Goal: Task Accomplishment & Management: Use online tool/utility

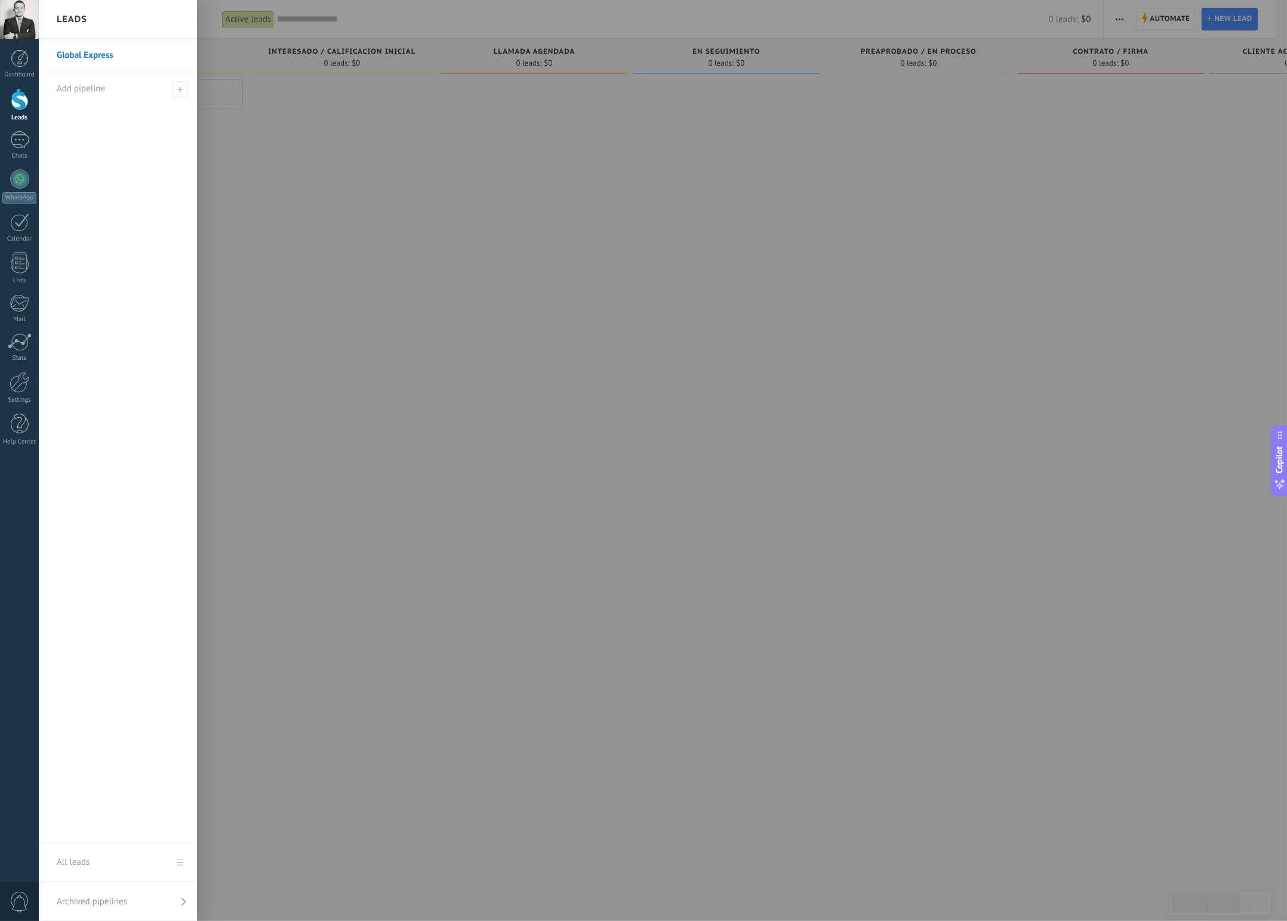
click at [67, 57] on link "Global Express" at bounding box center [121, 55] width 128 height 33
click at [18, 103] on div at bounding box center [20, 99] width 18 height 22
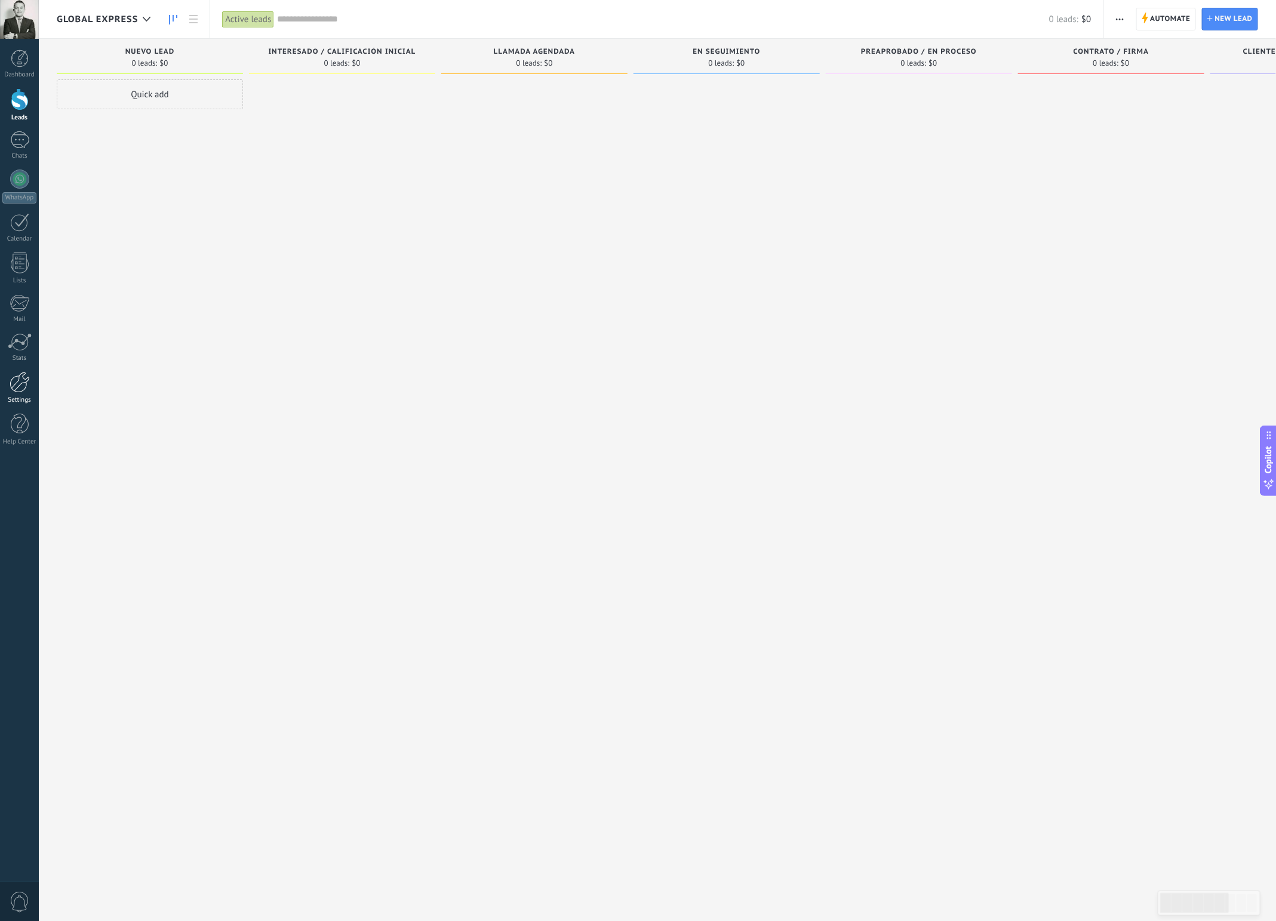
click at [20, 389] on div at bounding box center [20, 382] width 20 height 21
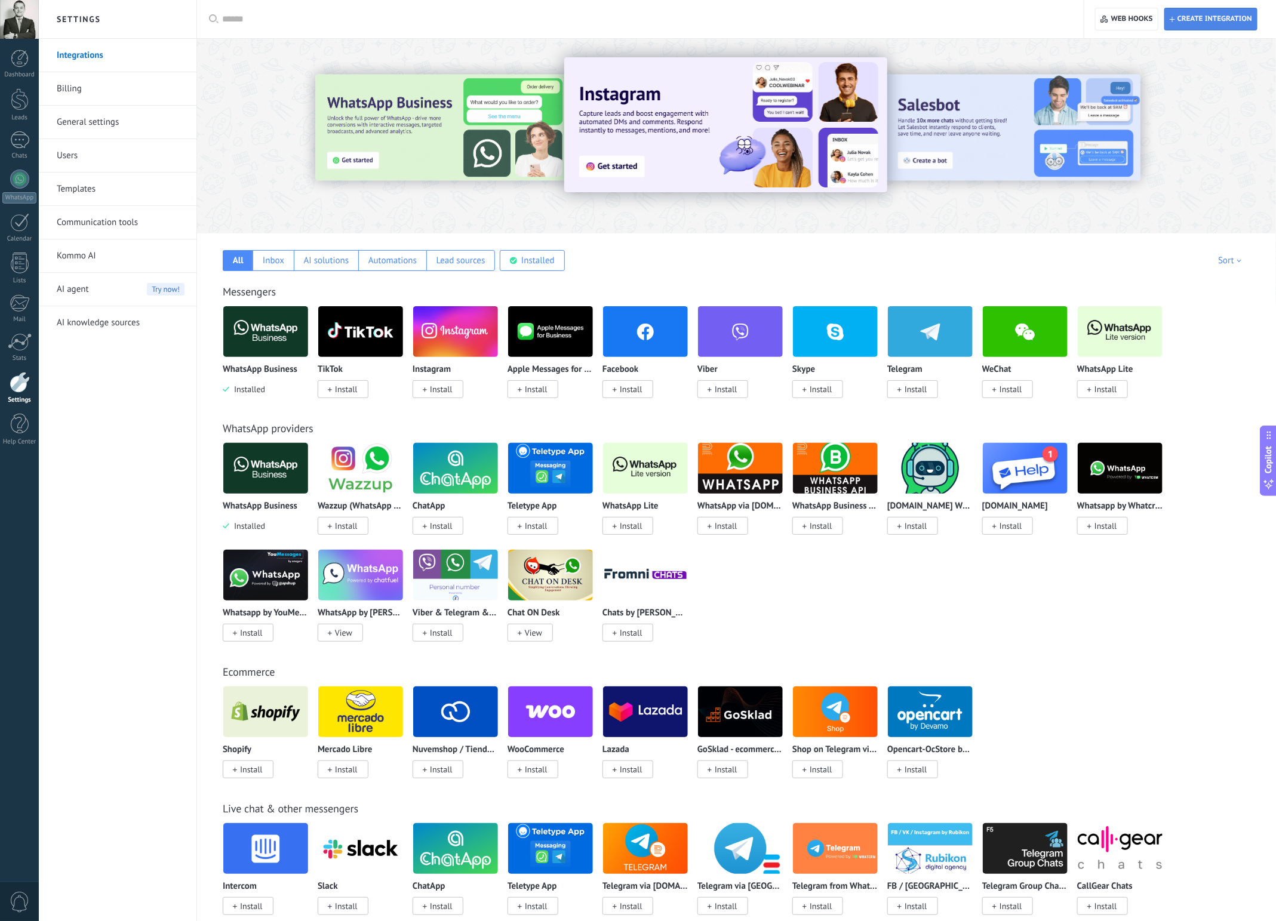
click at [1188, 25] on span "Create integration" at bounding box center [1211, 18] width 82 height 21
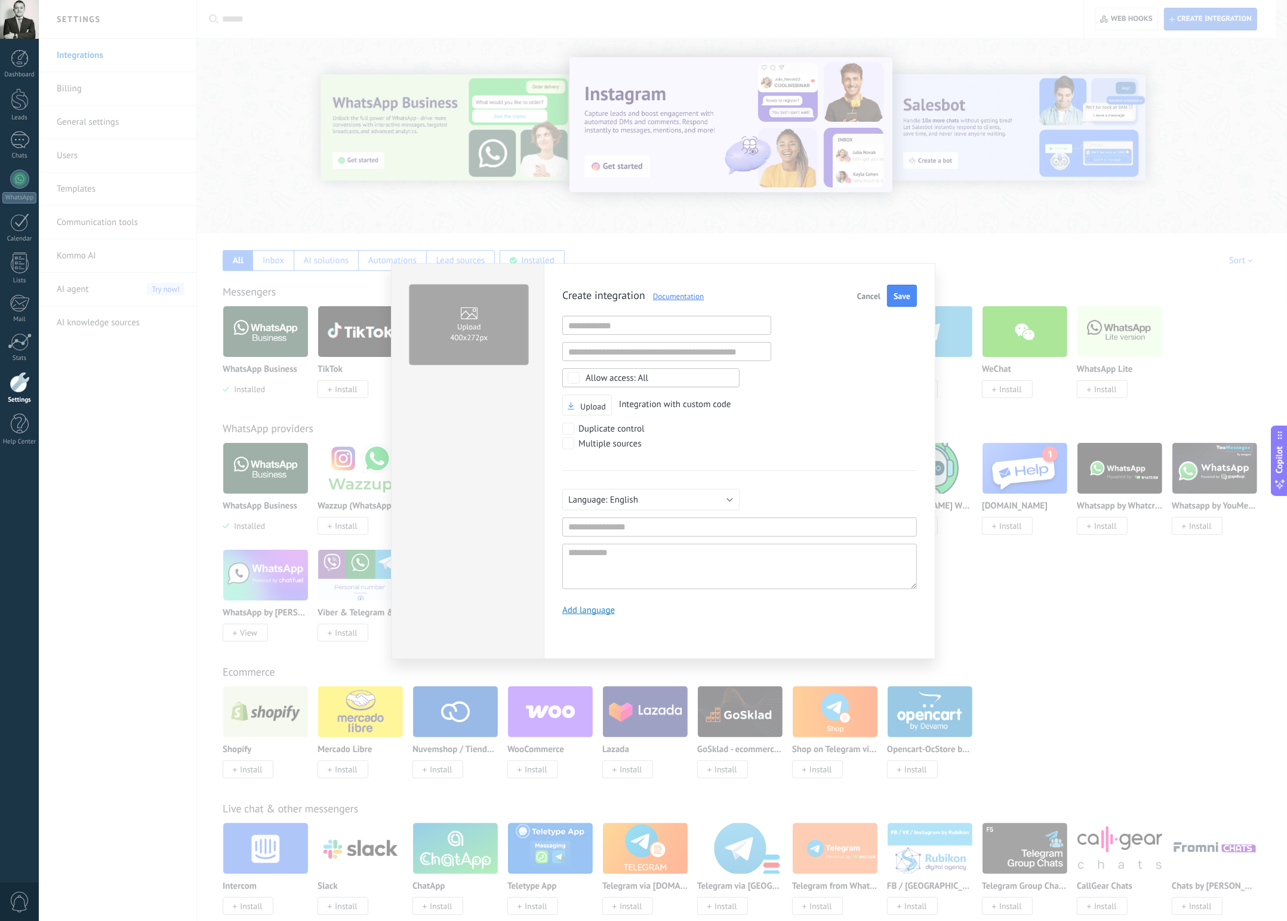
scroll to position [11, 0]
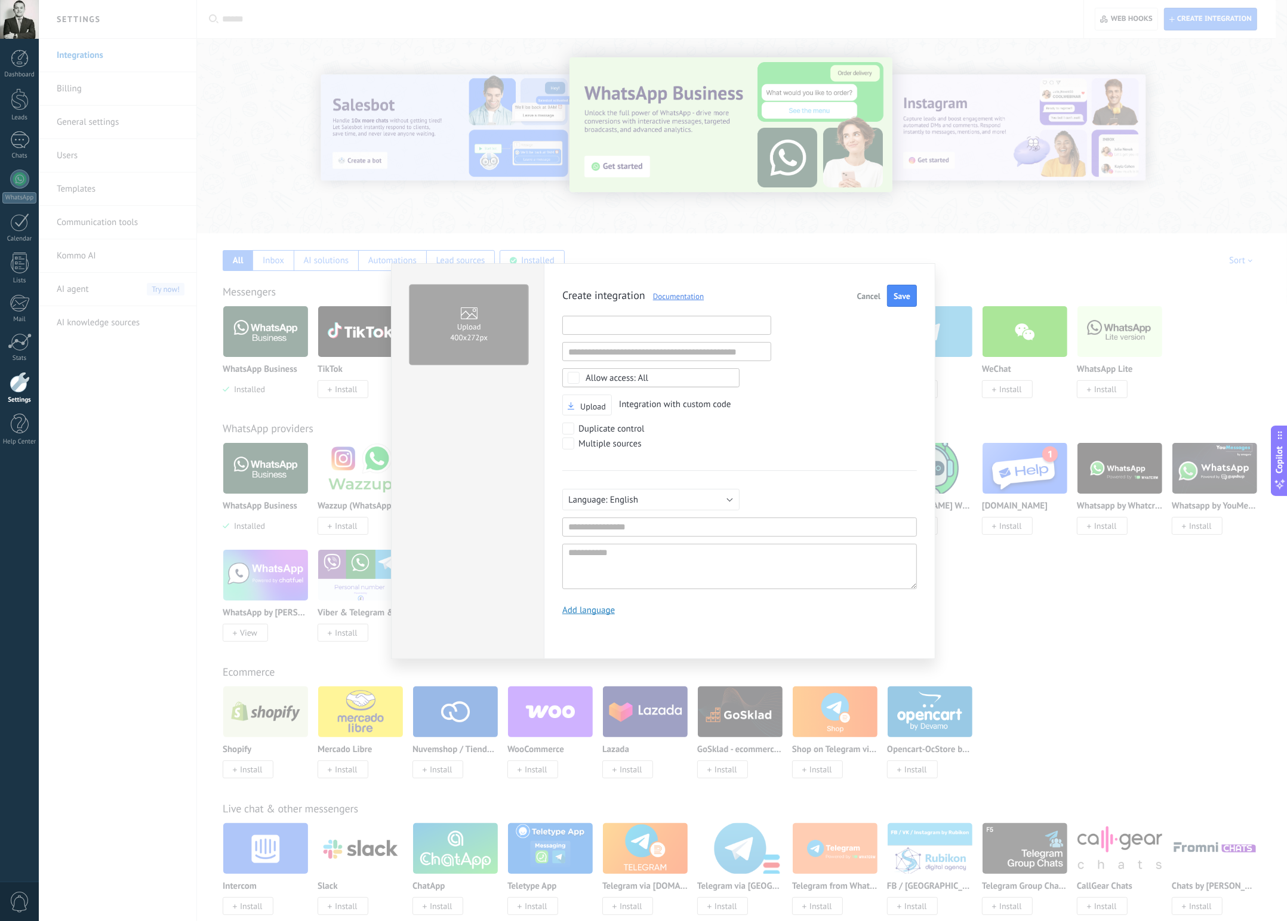
click at [625, 330] on input "text" at bounding box center [666, 325] width 209 height 19
click at [807, 395] on div "Upload Integration with custom code" at bounding box center [739, 405] width 355 height 21
click at [879, 292] on span "Cancel" at bounding box center [868, 296] width 23 height 8
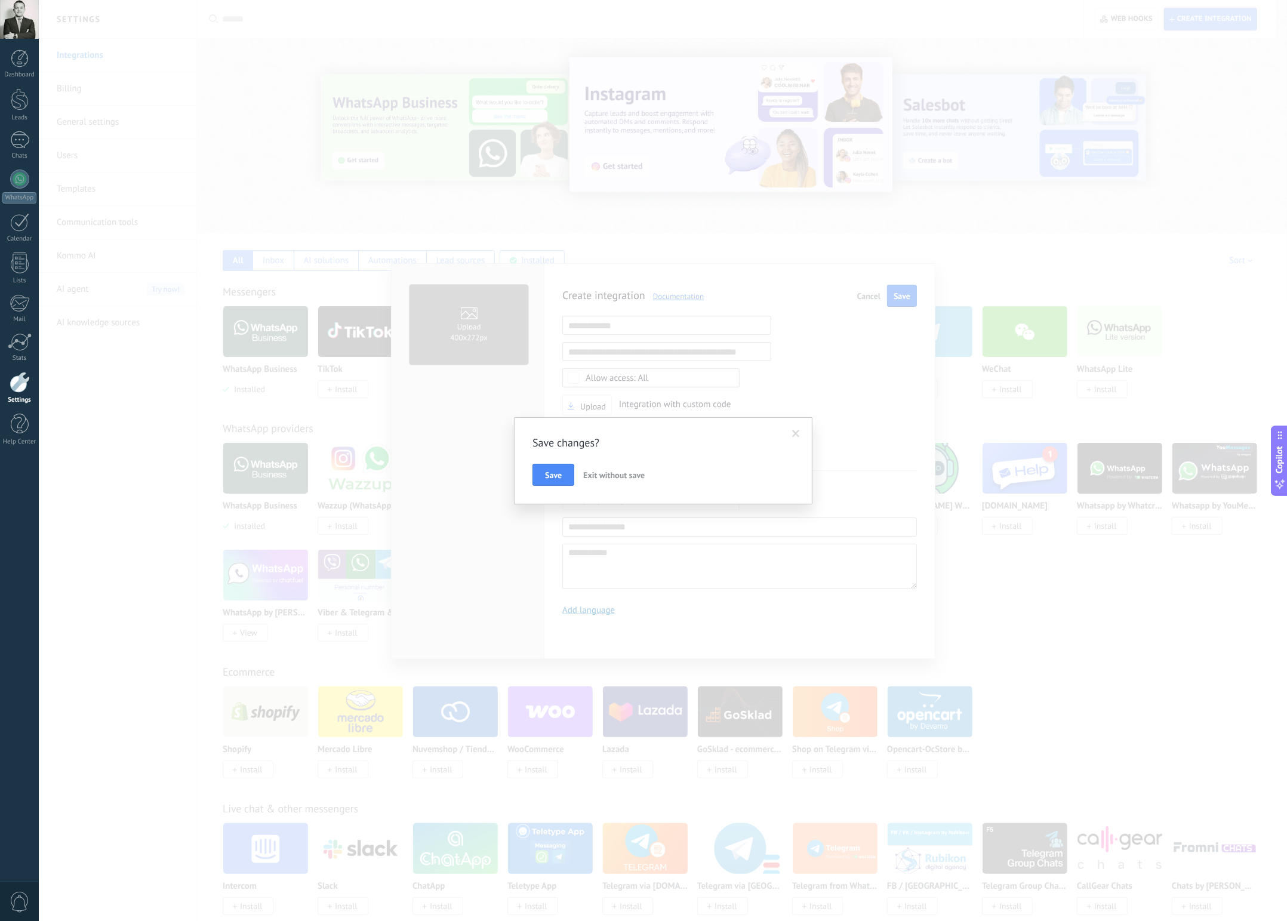
click at [613, 473] on span "Exit without save" at bounding box center [613, 475] width 61 height 11
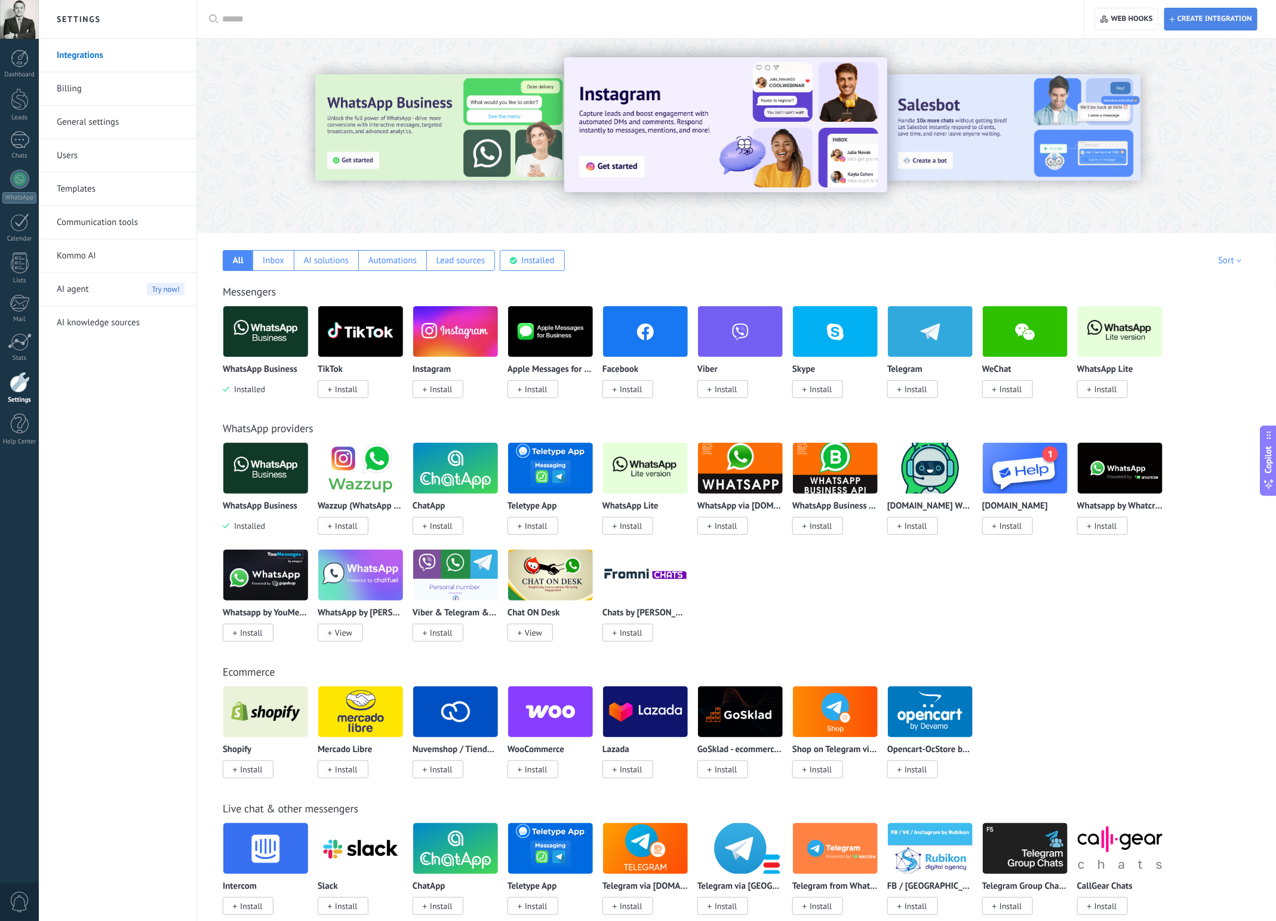
click at [1198, 21] on span "Create integration" at bounding box center [1214, 19] width 75 height 10
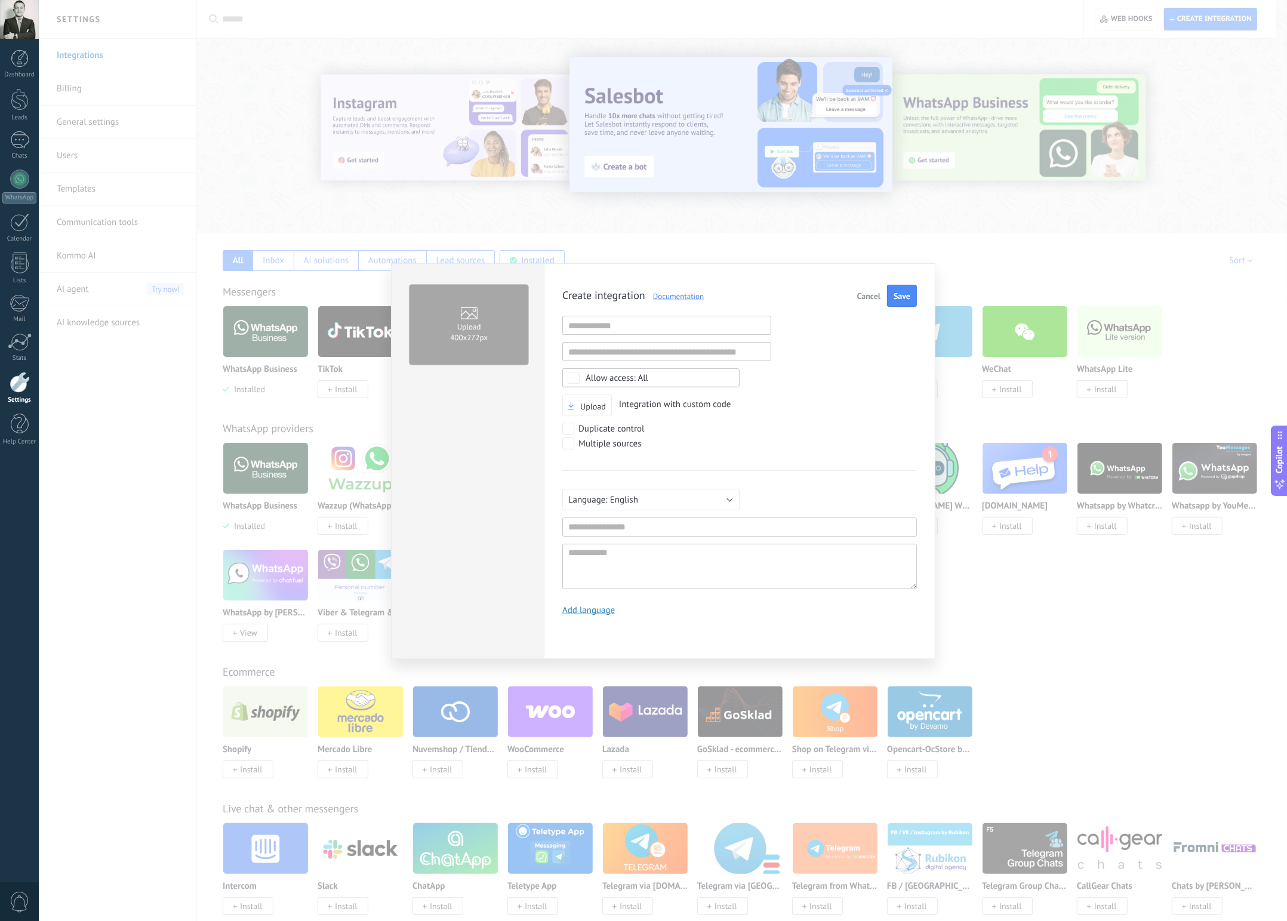
click at [867, 293] on span "Cancel" at bounding box center [868, 296] width 23 height 8
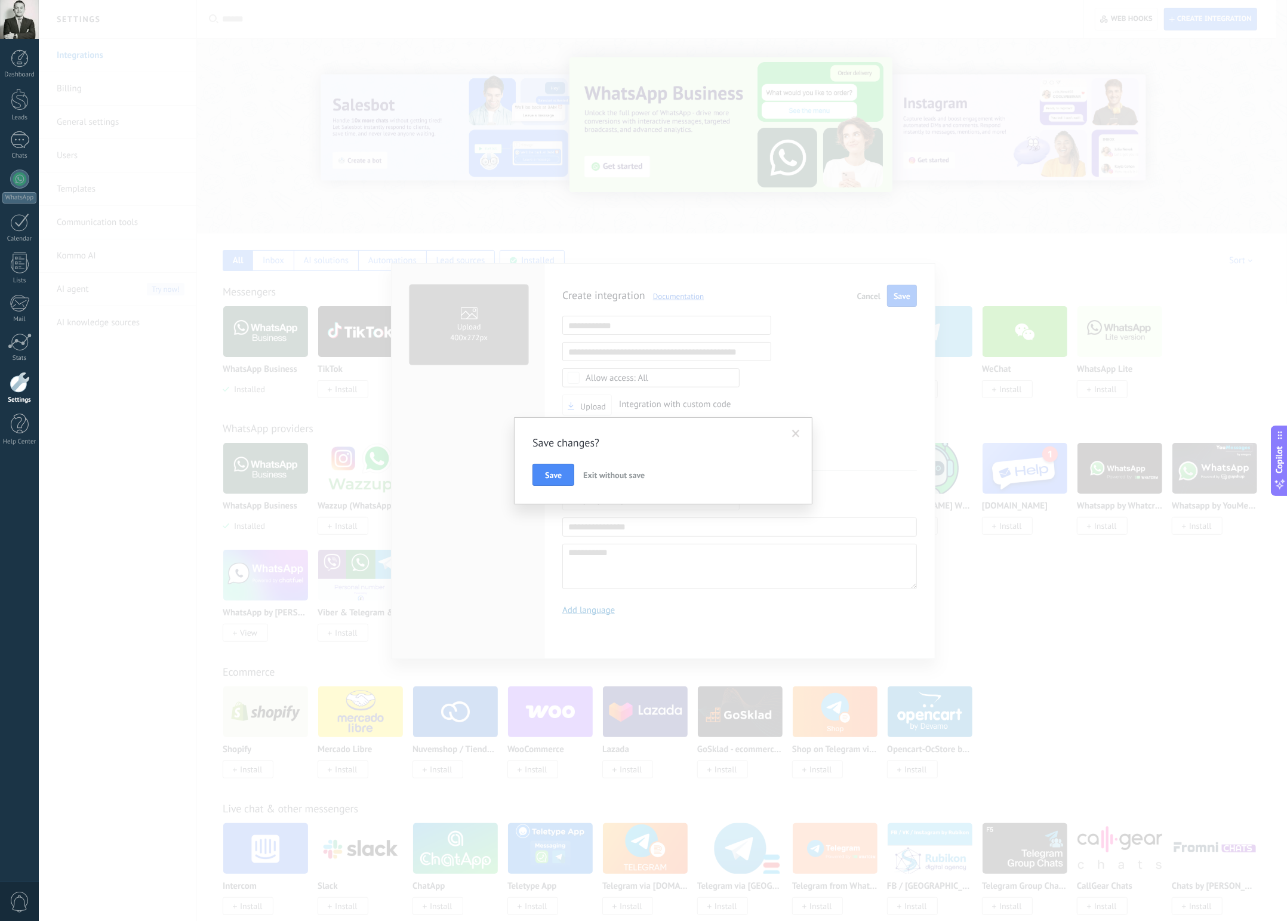
click at [595, 473] on span "Exit without save" at bounding box center [613, 475] width 61 height 11
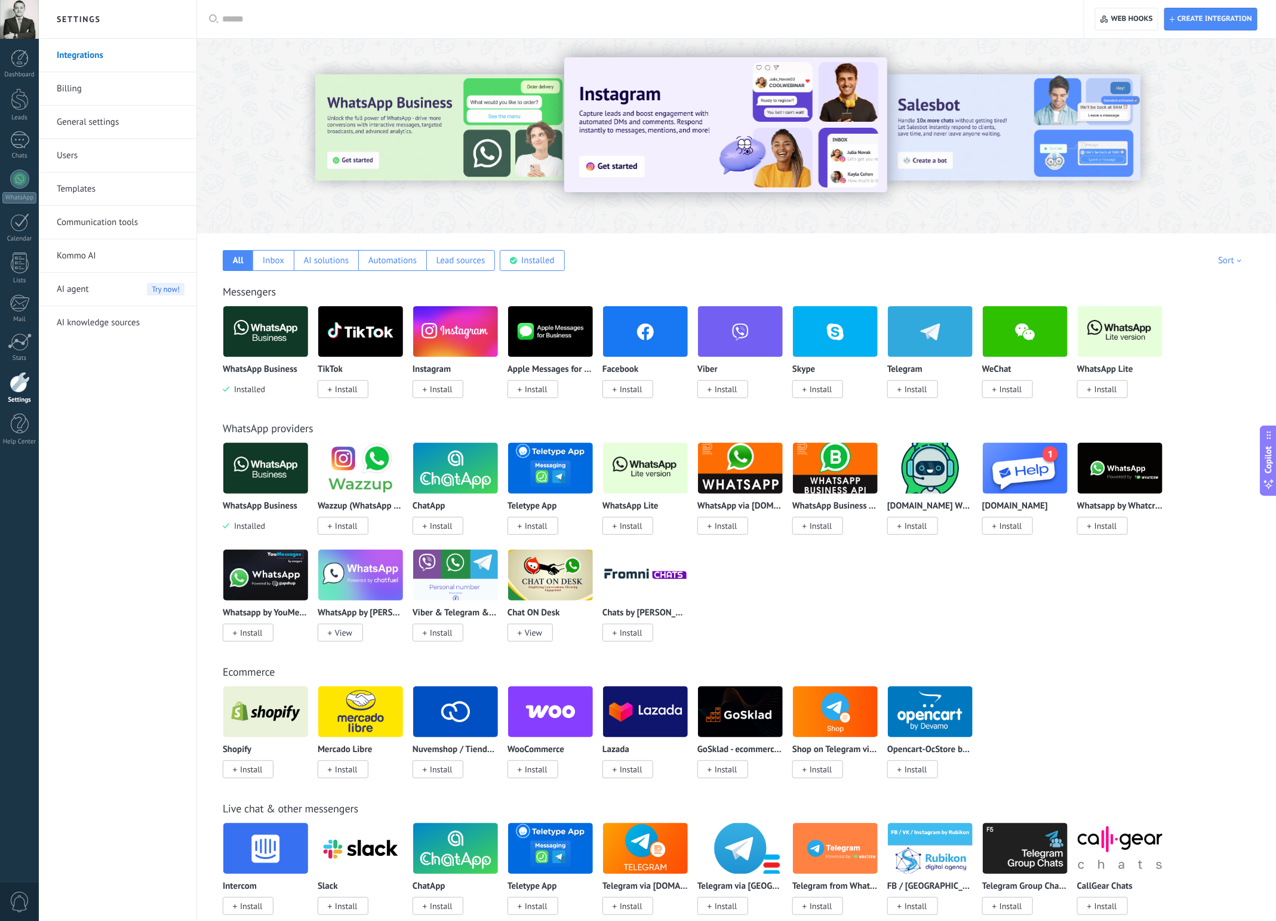
click at [75, 52] on link "Integrations" at bounding box center [121, 55] width 128 height 33
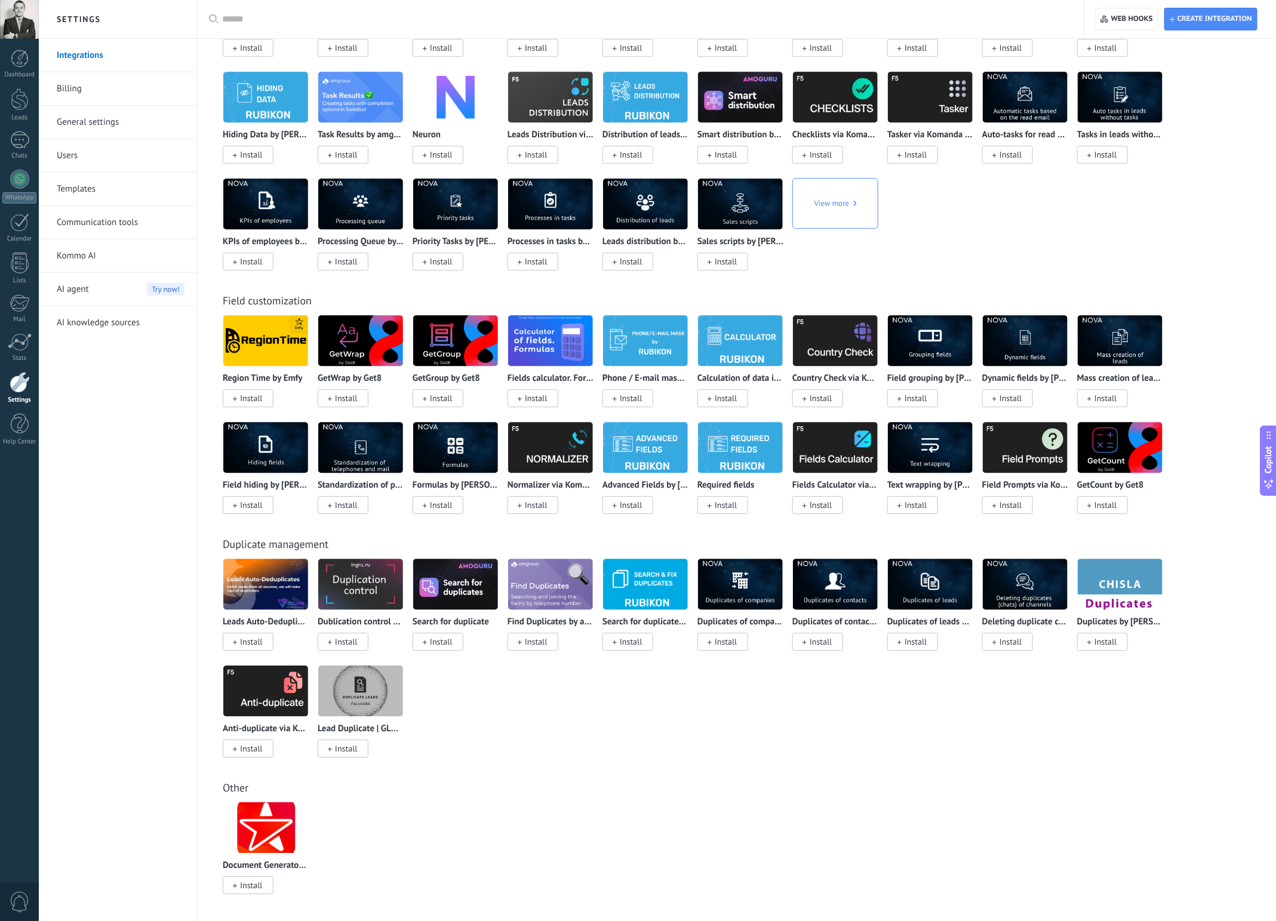
scroll to position [4147, 0]
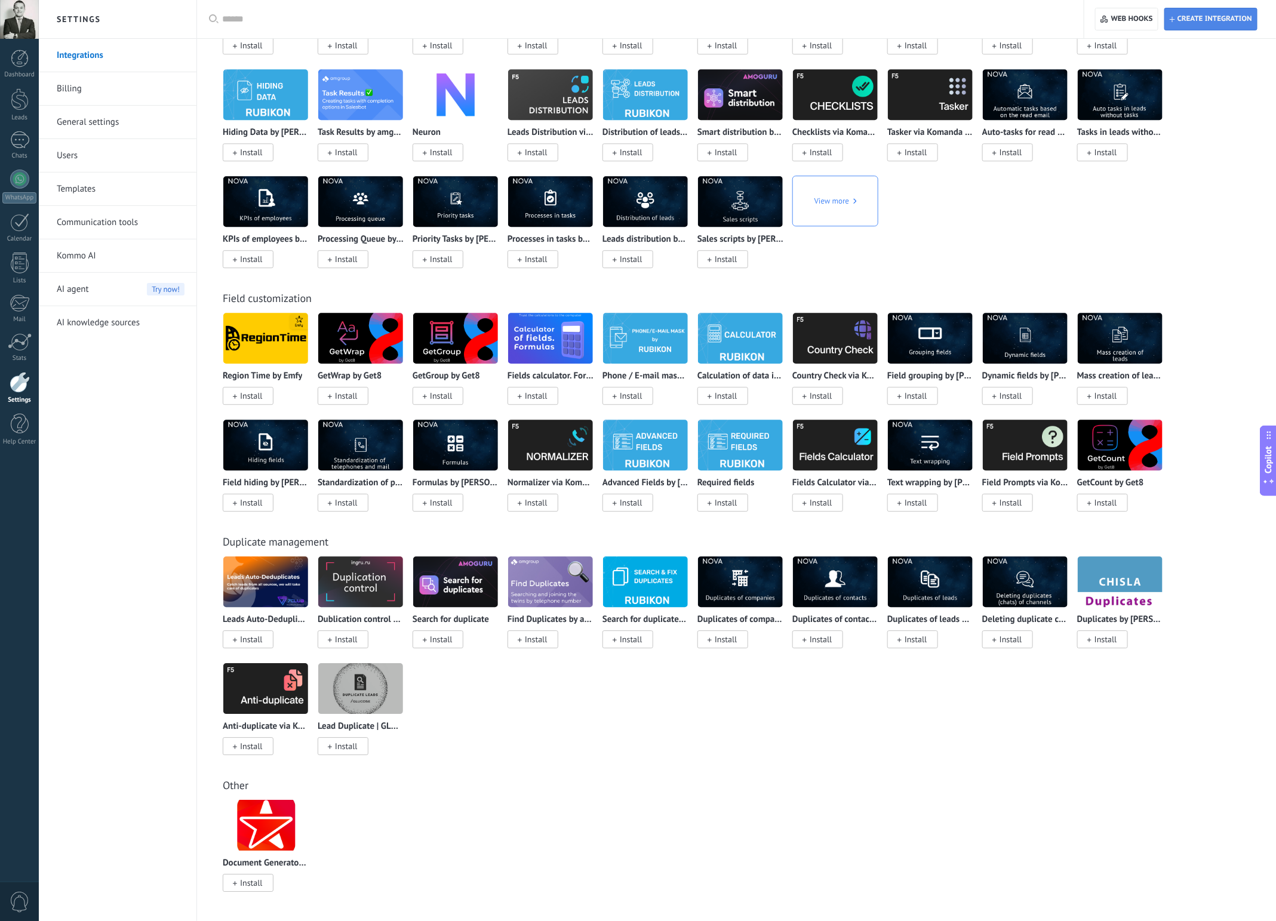
click at [1202, 21] on span "Create integration" at bounding box center [1214, 19] width 75 height 10
type textarea "**********"
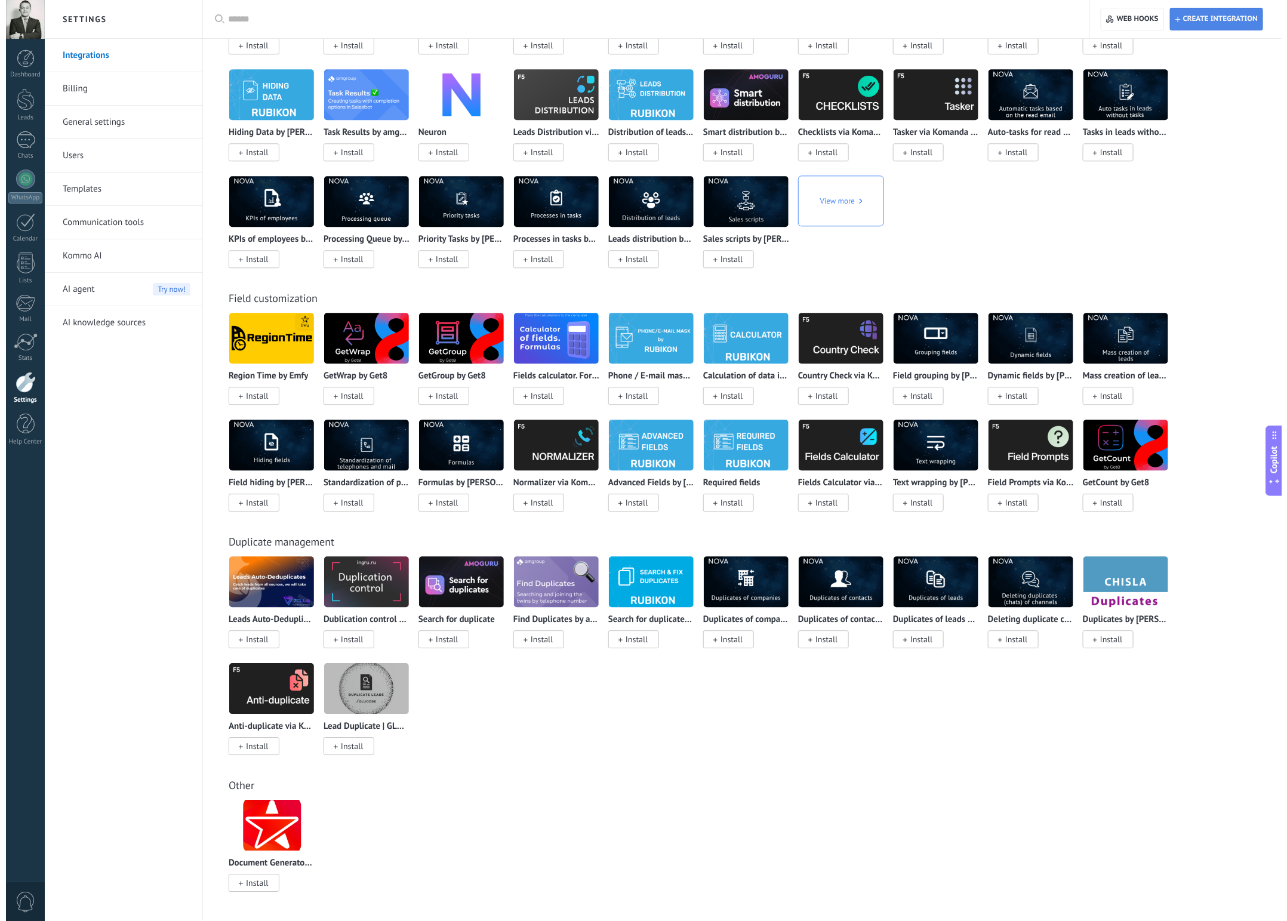
scroll to position [11, 0]
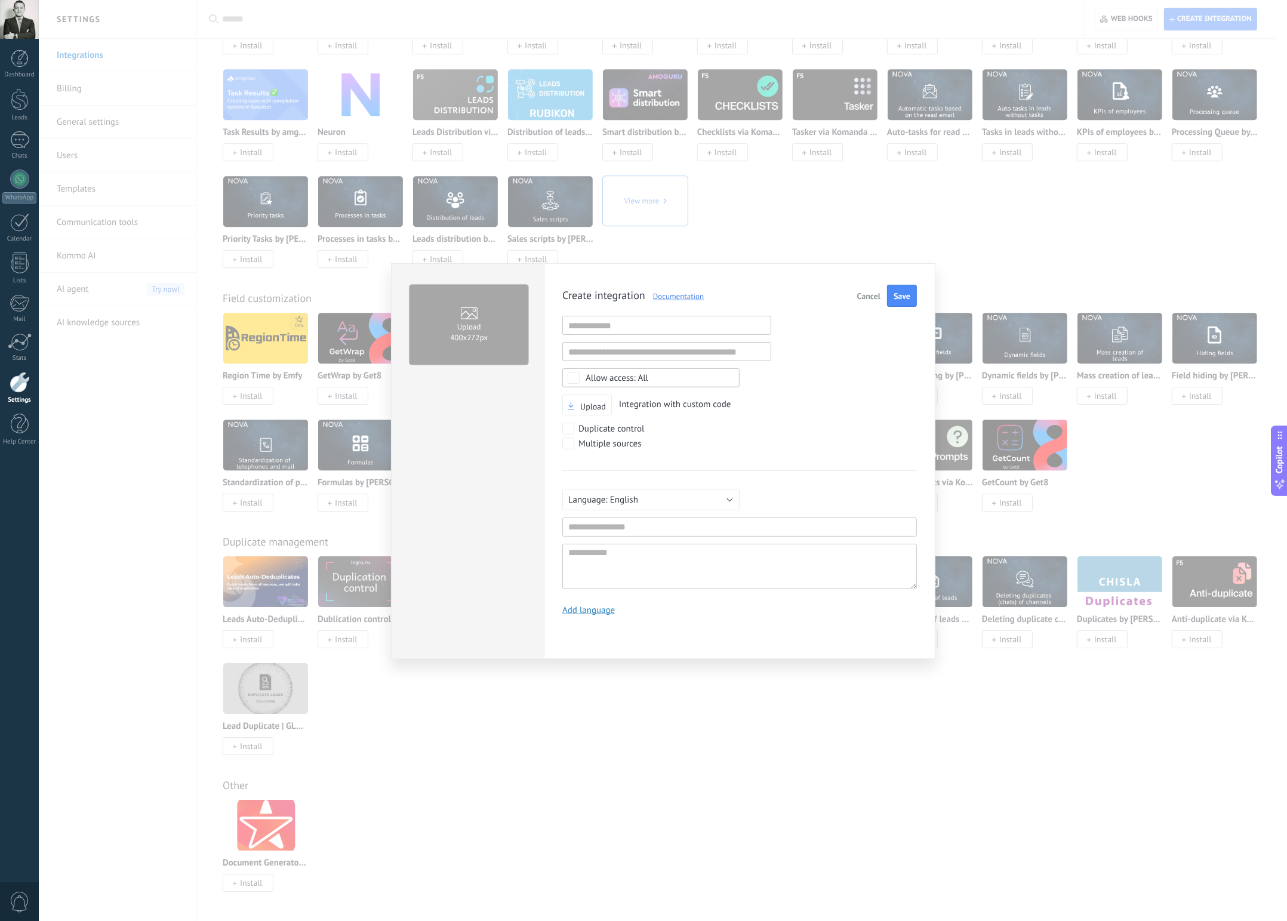
click at [690, 294] on link "Documentation" at bounding box center [674, 296] width 59 height 10
click at [635, 325] on input "text" at bounding box center [666, 325] width 209 height 19
paste input "**********"
type input "**********"
click at [601, 526] on input "text" at bounding box center [739, 527] width 355 height 19
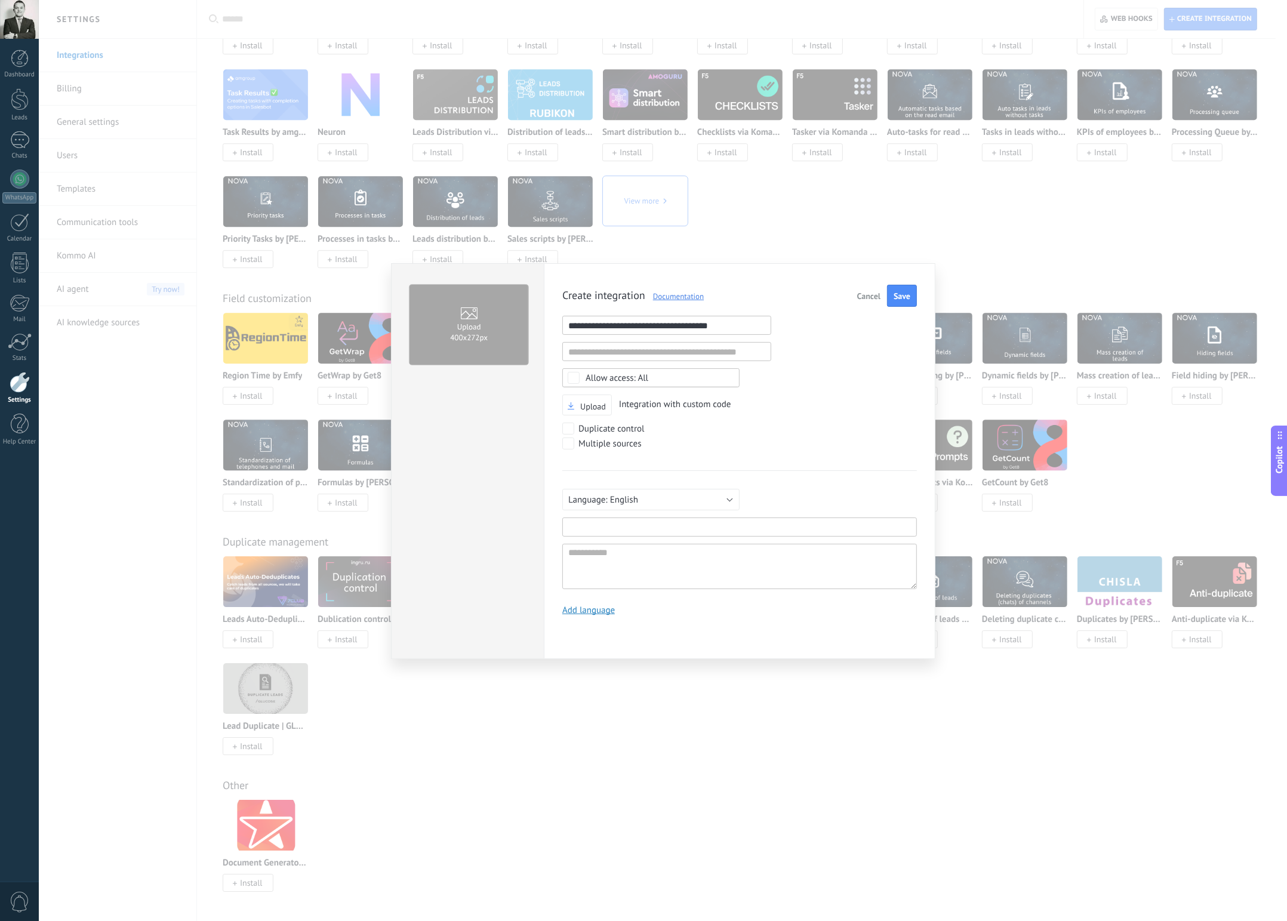
paste input "**********"
type input "**********"
click at [624, 555] on textarea at bounding box center [739, 566] width 355 height 45
paste textarea "**********"
type textarea "**********"
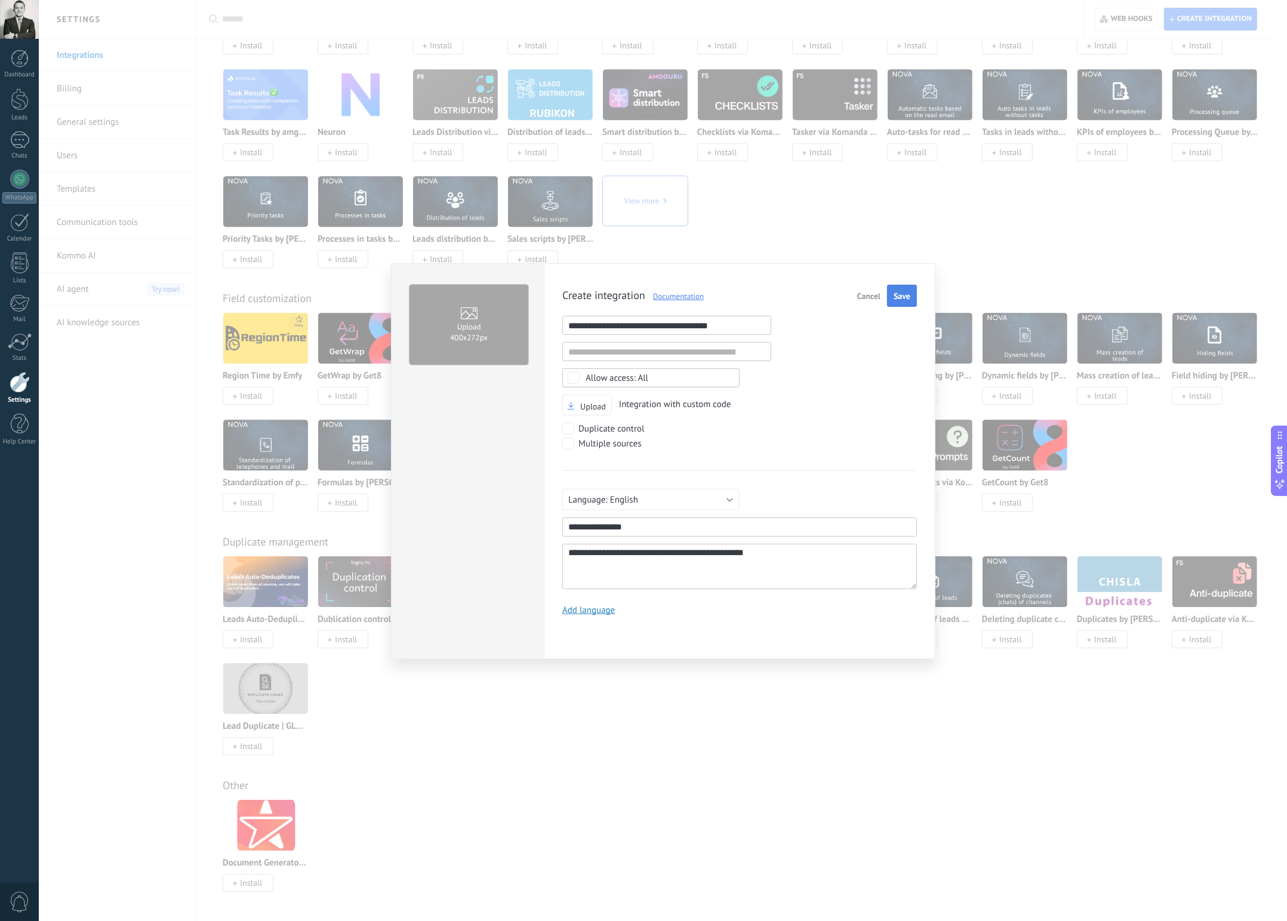
type textarea "**********"
click at [907, 300] on span "Save" at bounding box center [902, 296] width 17 height 8
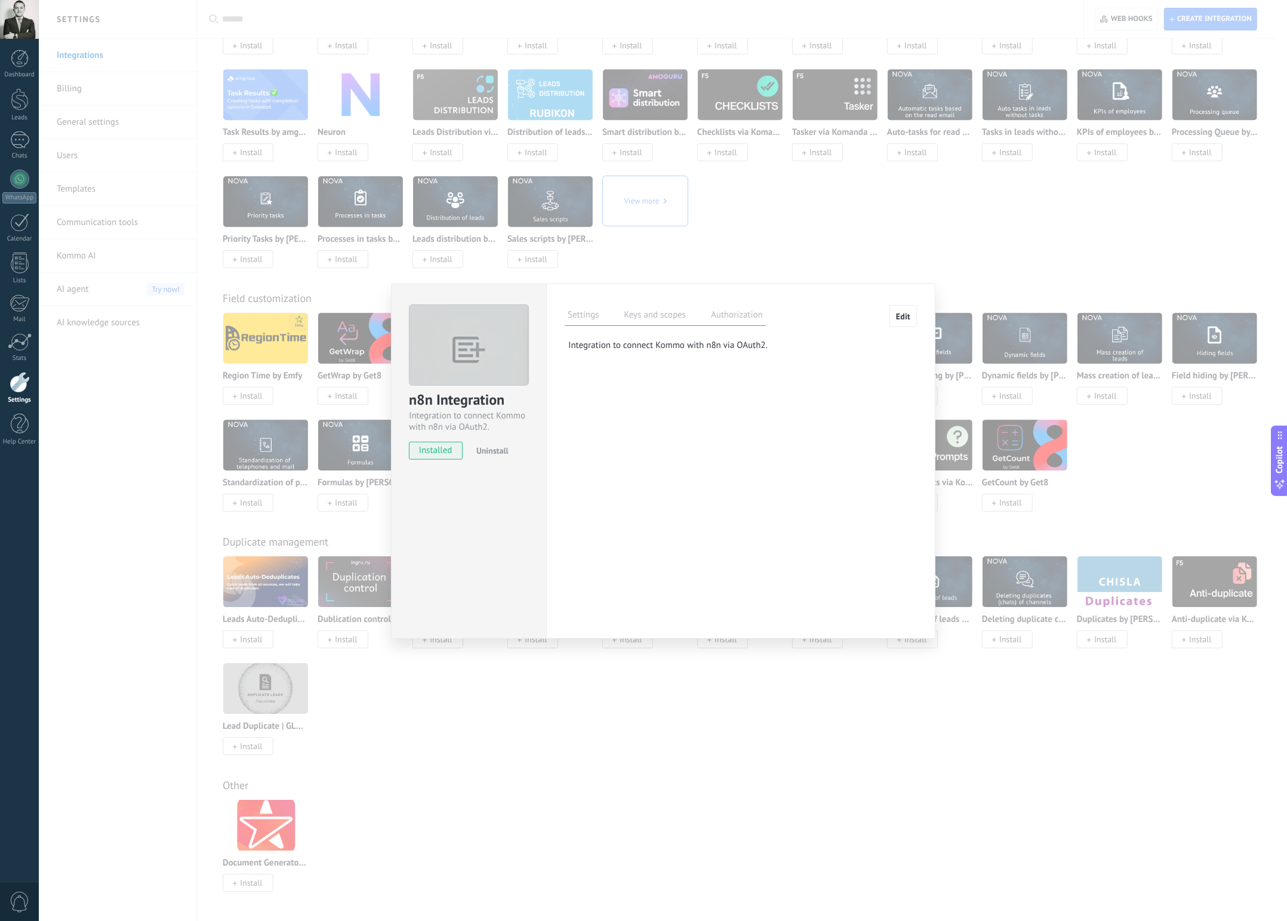
click at [642, 320] on label "Keys and scopes" at bounding box center [655, 316] width 68 height 17
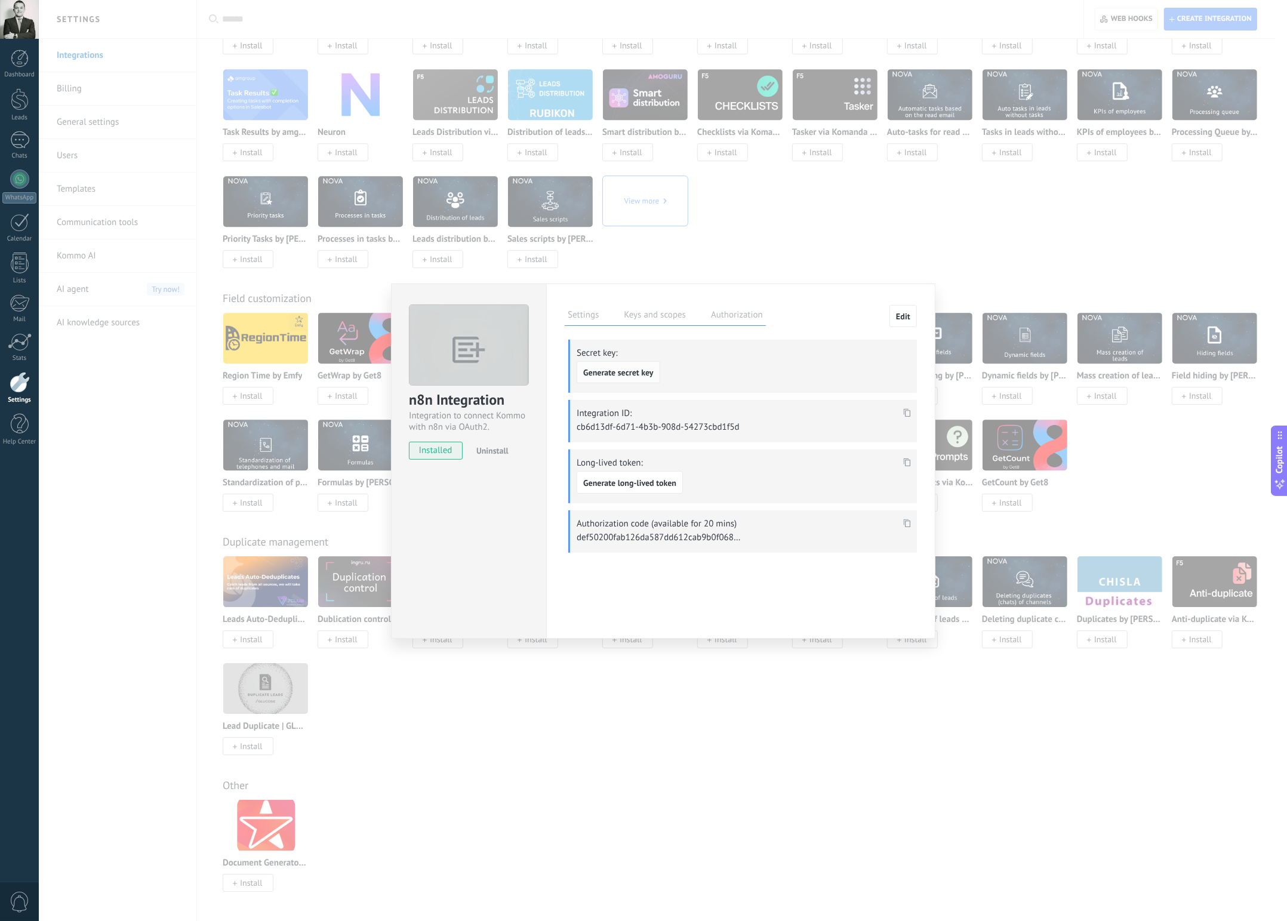
click at [626, 366] on button "Generate secret key" at bounding box center [619, 372] width 84 height 23
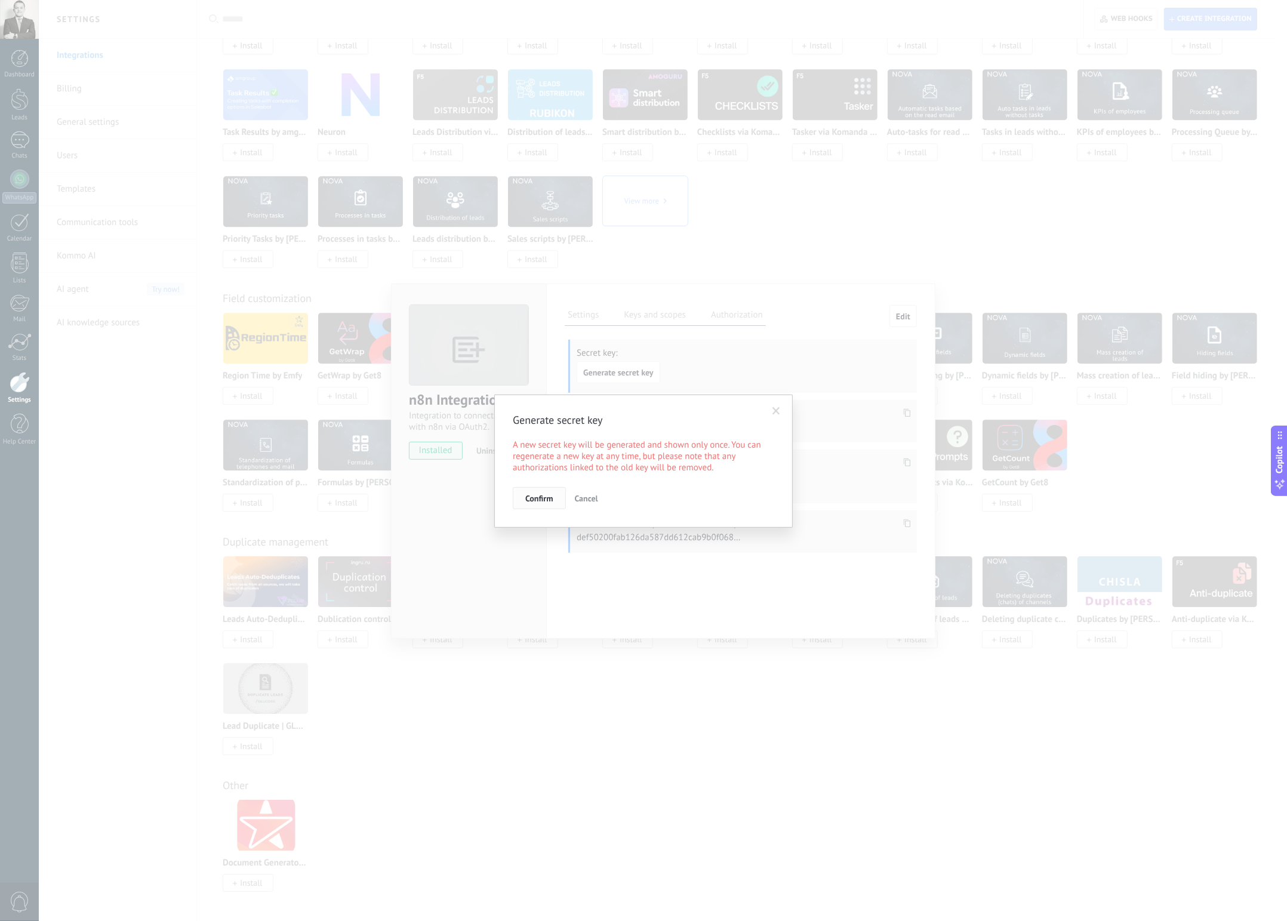
click at [545, 498] on span "Confirm" at bounding box center [538, 498] width 27 height 8
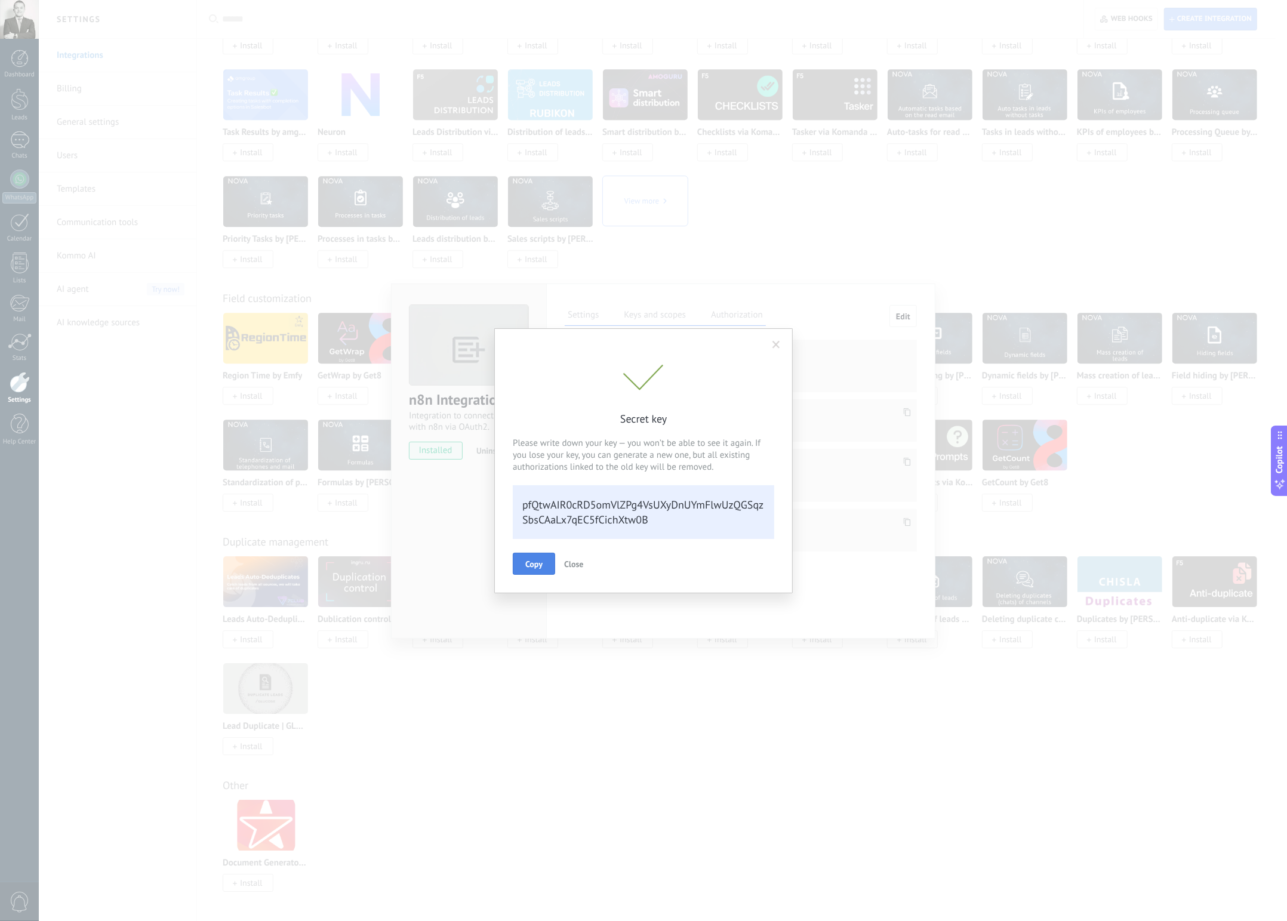
click at [527, 564] on span "Copy" at bounding box center [533, 564] width 17 height 8
click at [568, 565] on span "Close" at bounding box center [573, 563] width 19 height 11
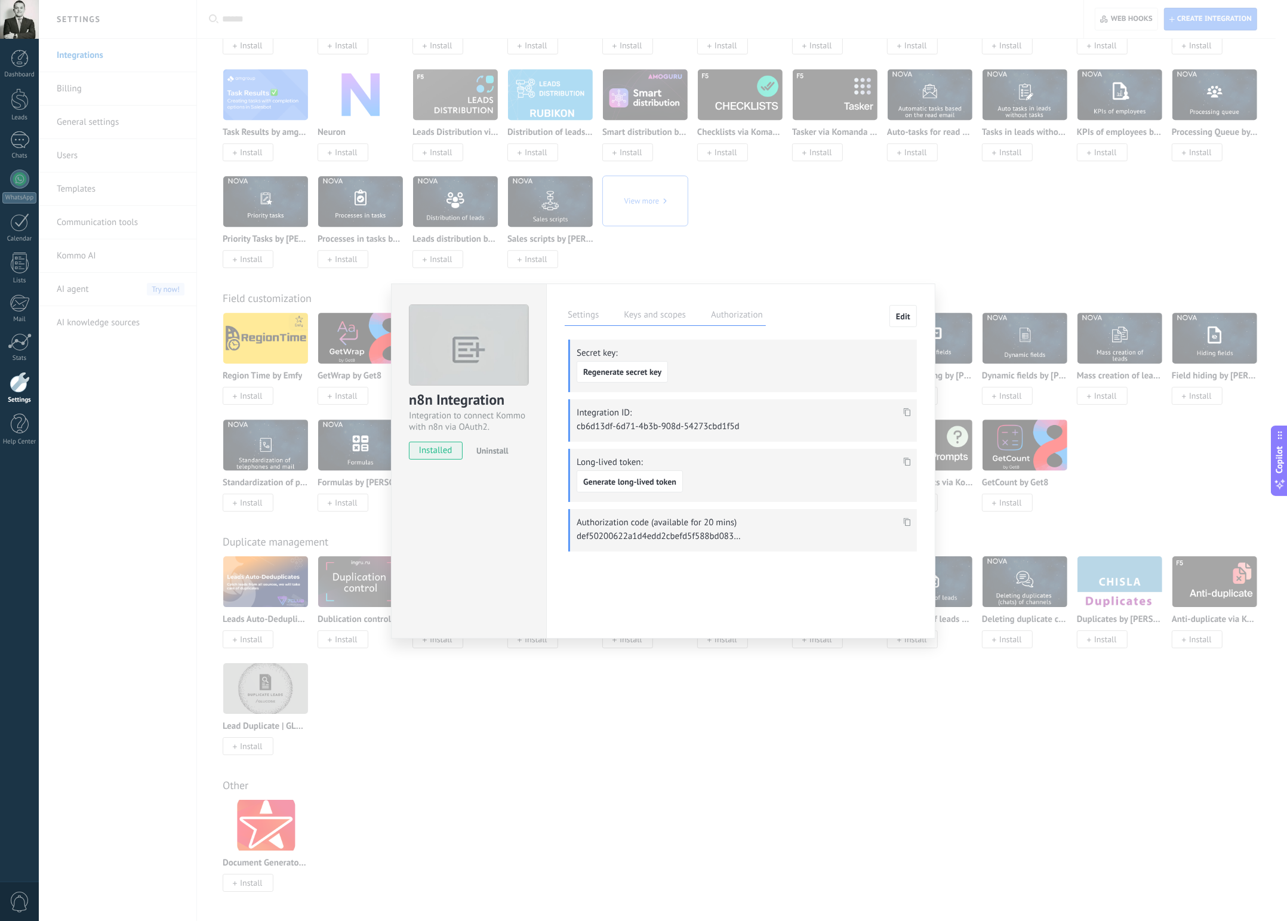
click at [909, 413] on icon at bounding box center [907, 412] width 7 height 8
click at [439, 453] on span "installed" at bounding box center [436, 451] width 53 height 18
click at [735, 316] on label "Authorization" at bounding box center [737, 316] width 58 height 17
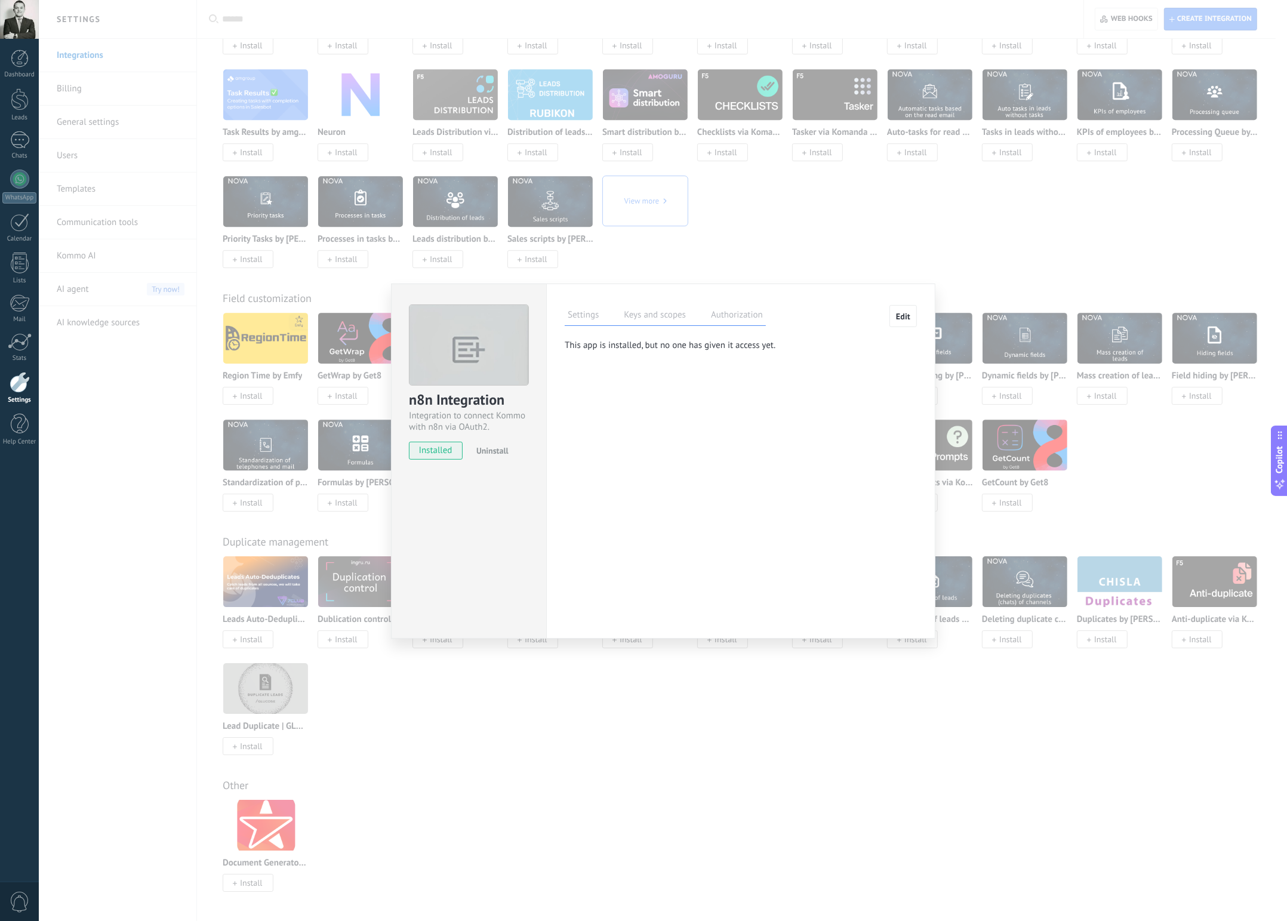
click at [669, 319] on label "Keys and scopes" at bounding box center [655, 316] width 68 height 17
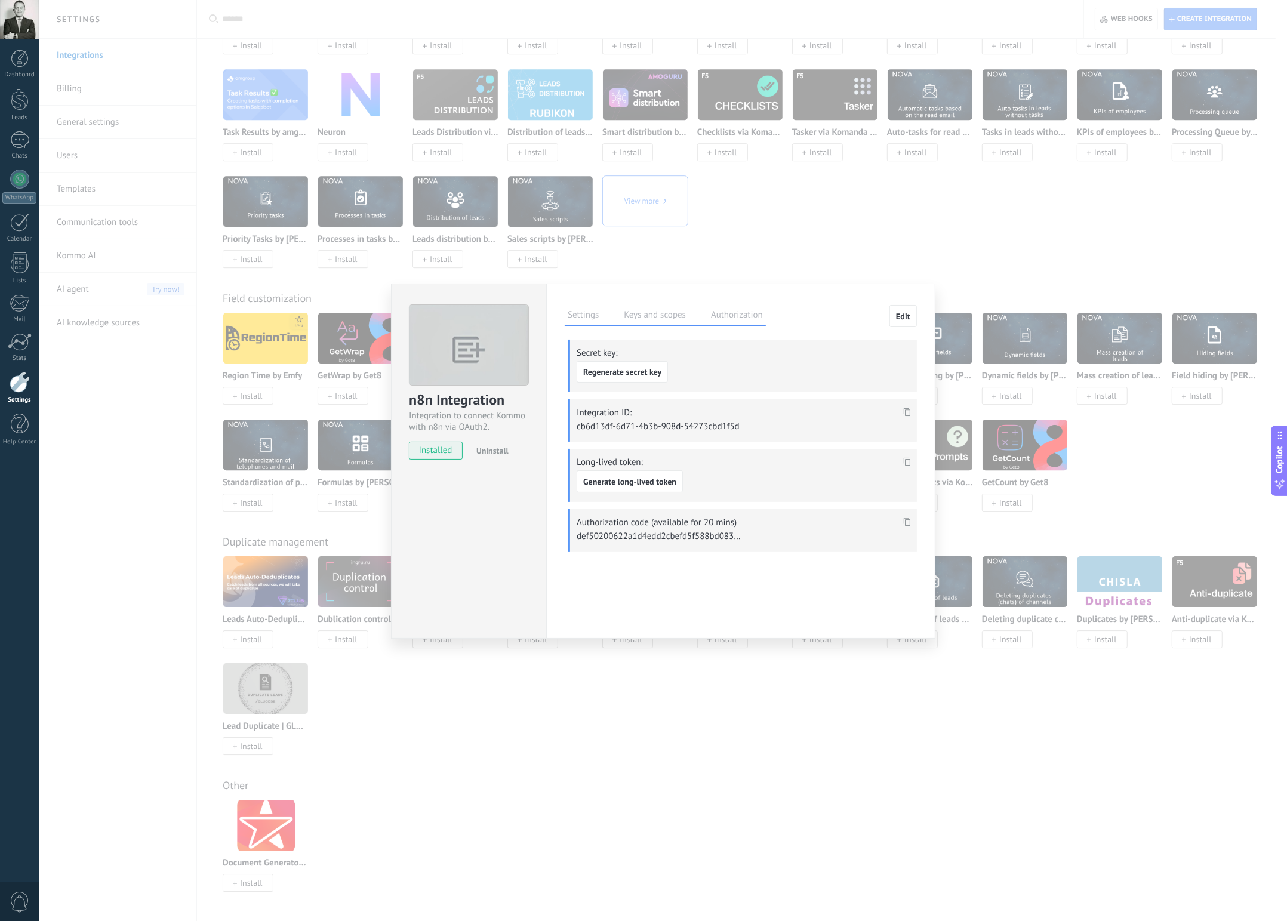
click at [913, 313] on button "Edit" at bounding box center [903, 316] width 27 height 23
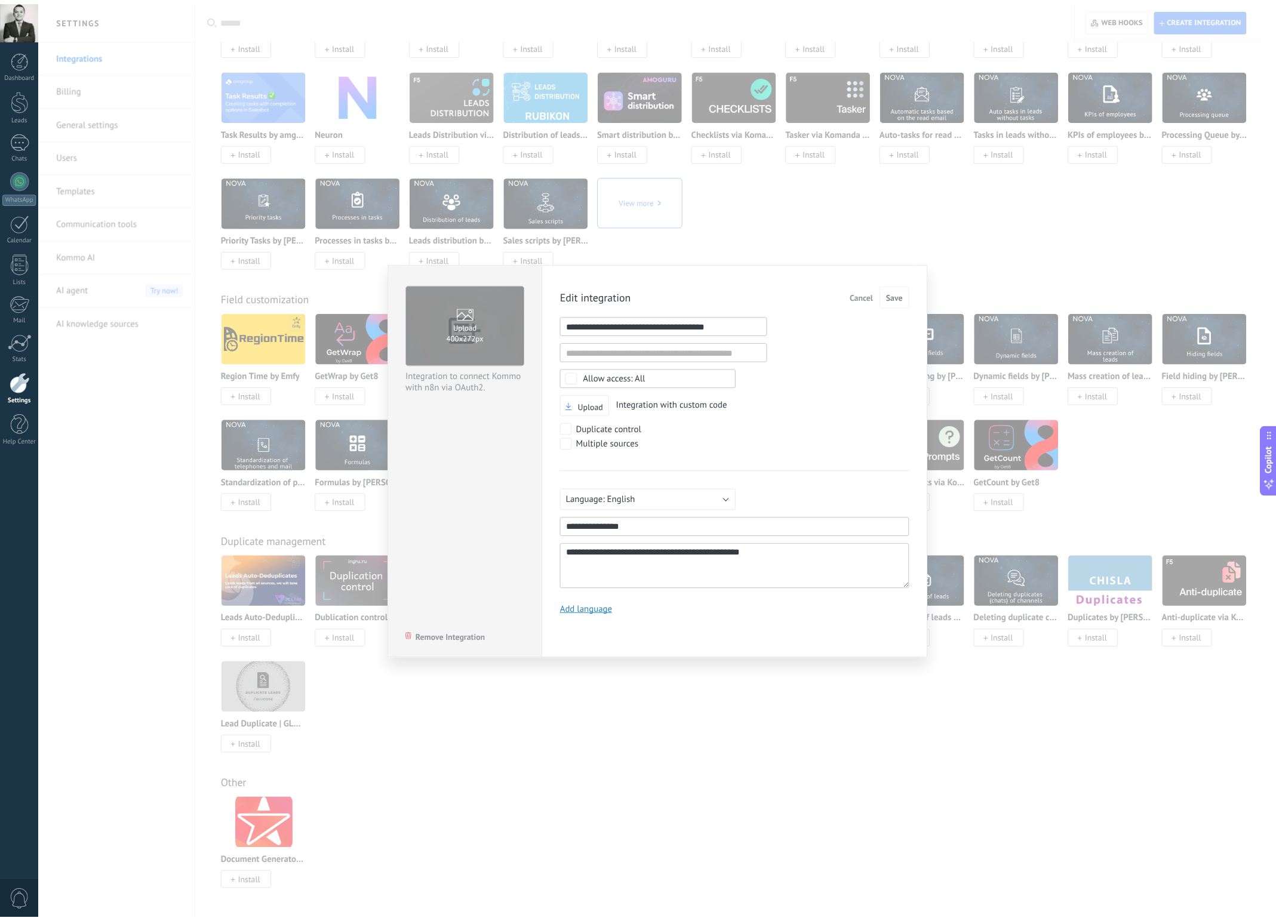
scroll to position [11, 0]
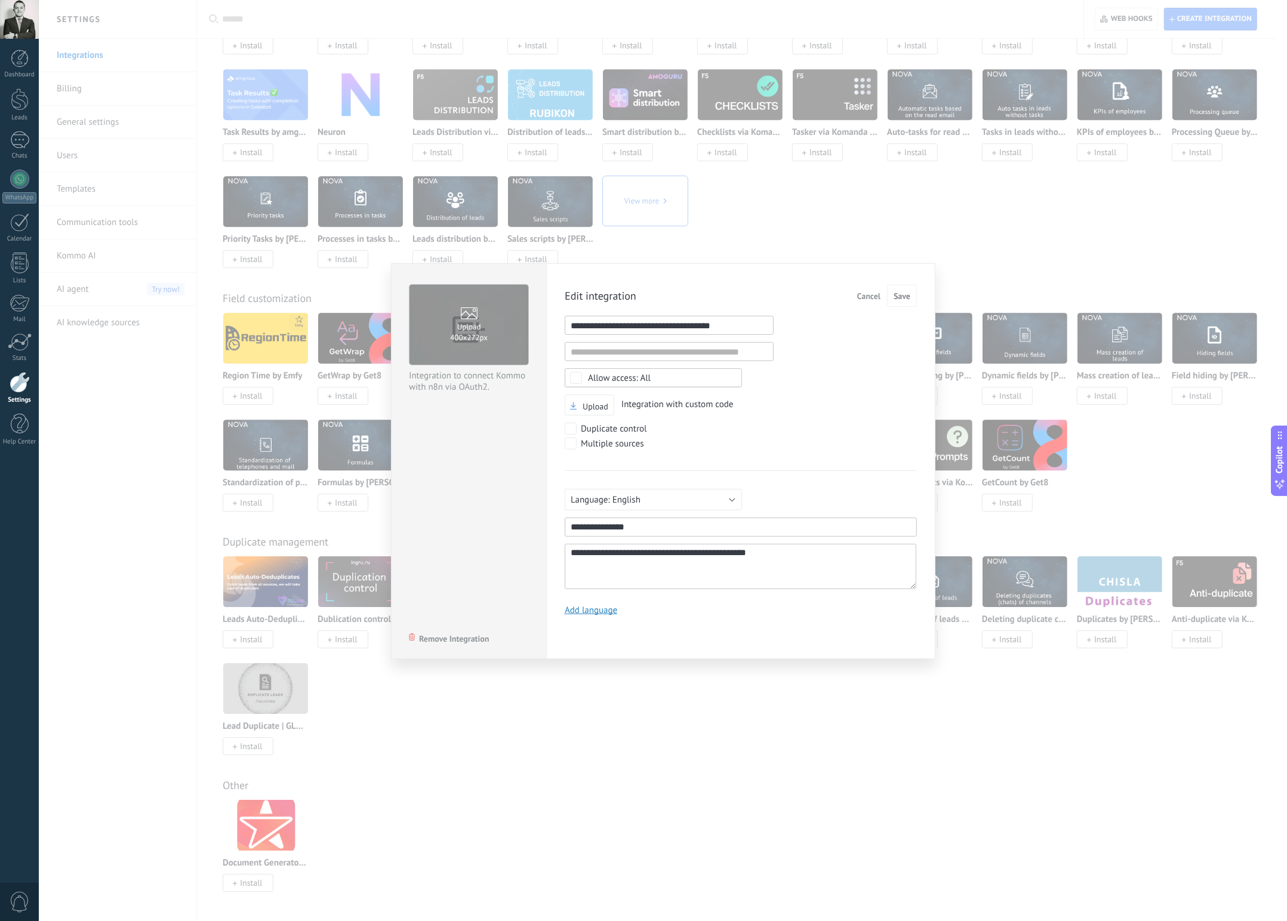
click at [473, 313] on icon at bounding box center [469, 313] width 17 height 12
click at [0, 0] on input "Upload 400х272px" at bounding box center [0, 0] width 0 height 0
click at [870, 298] on span "Cancel" at bounding box center [868, 296] width 23 height 8
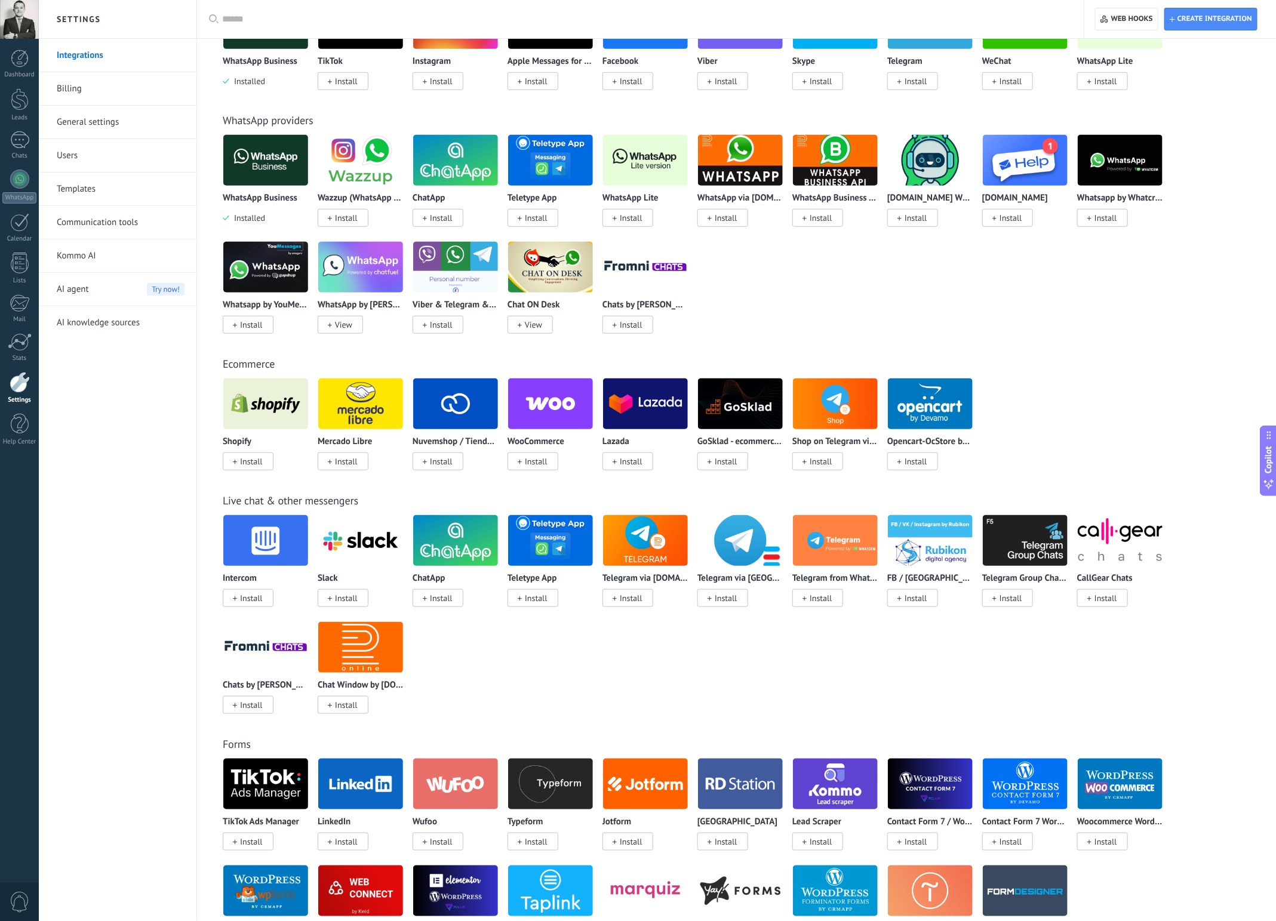
scroll to position [0, 0]
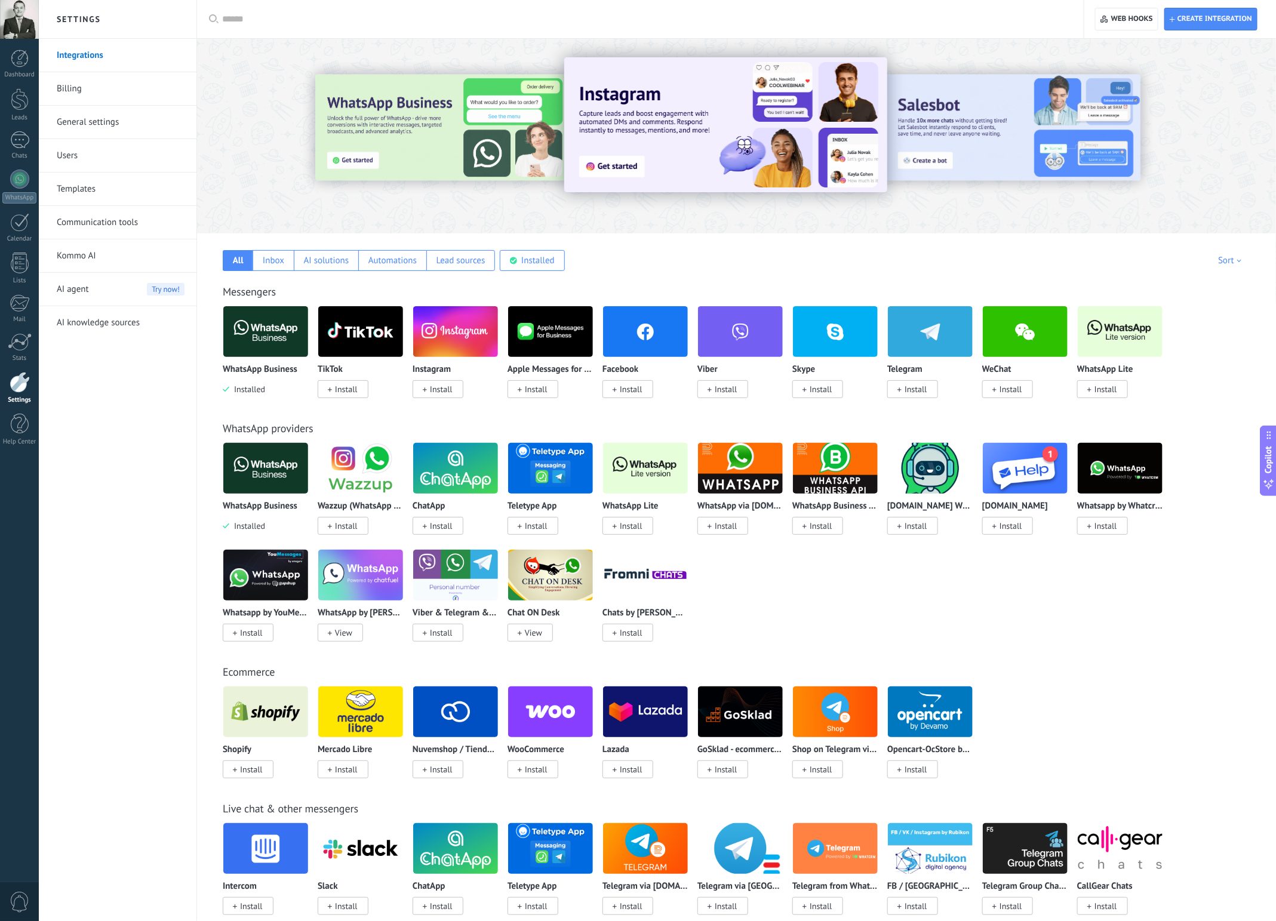
click at [315, 15] on input "text" at bounding box center [644, 19] width 845 height 13
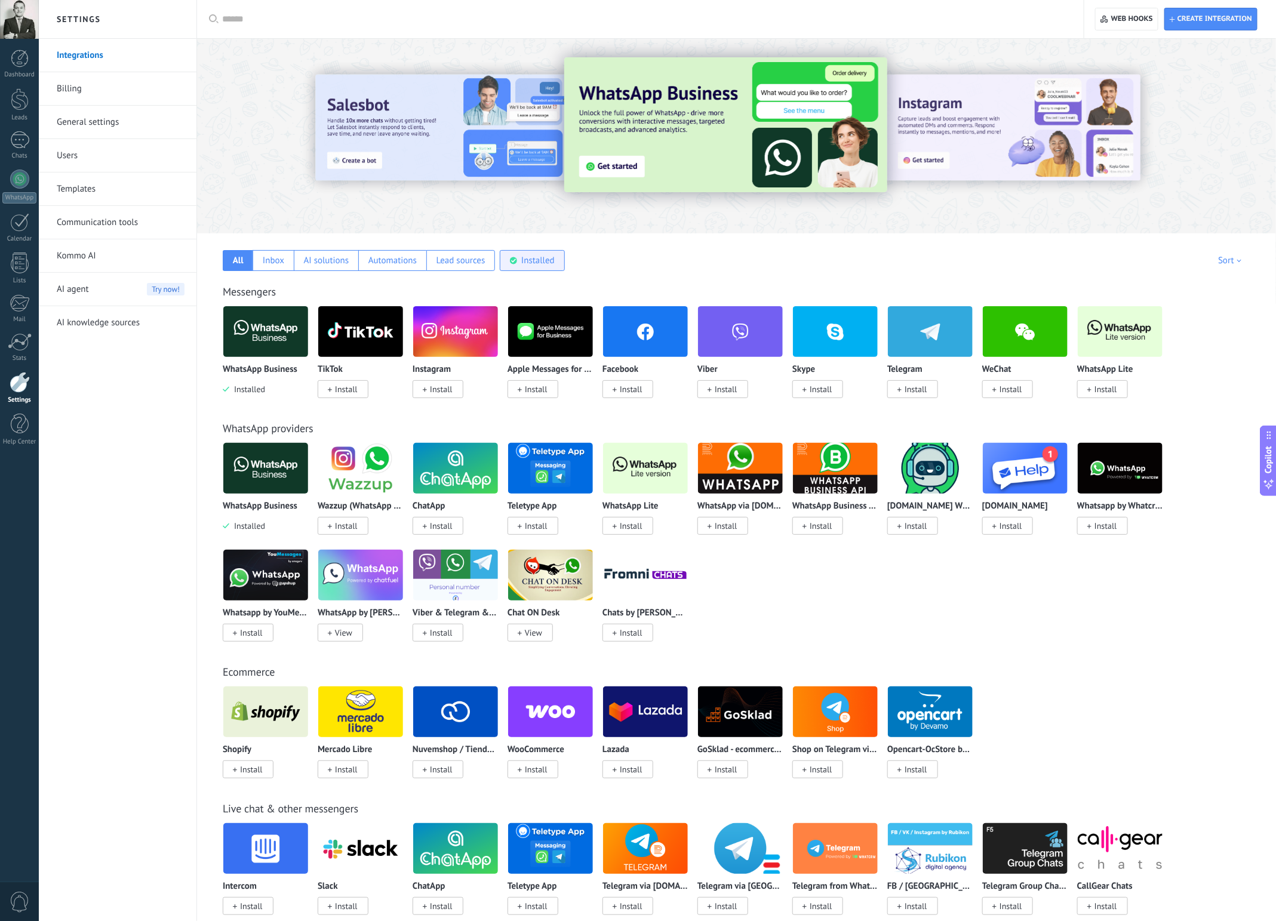
click at [539, 264] on div "Installed" at bounding box center [537, 260] width 33 height 11
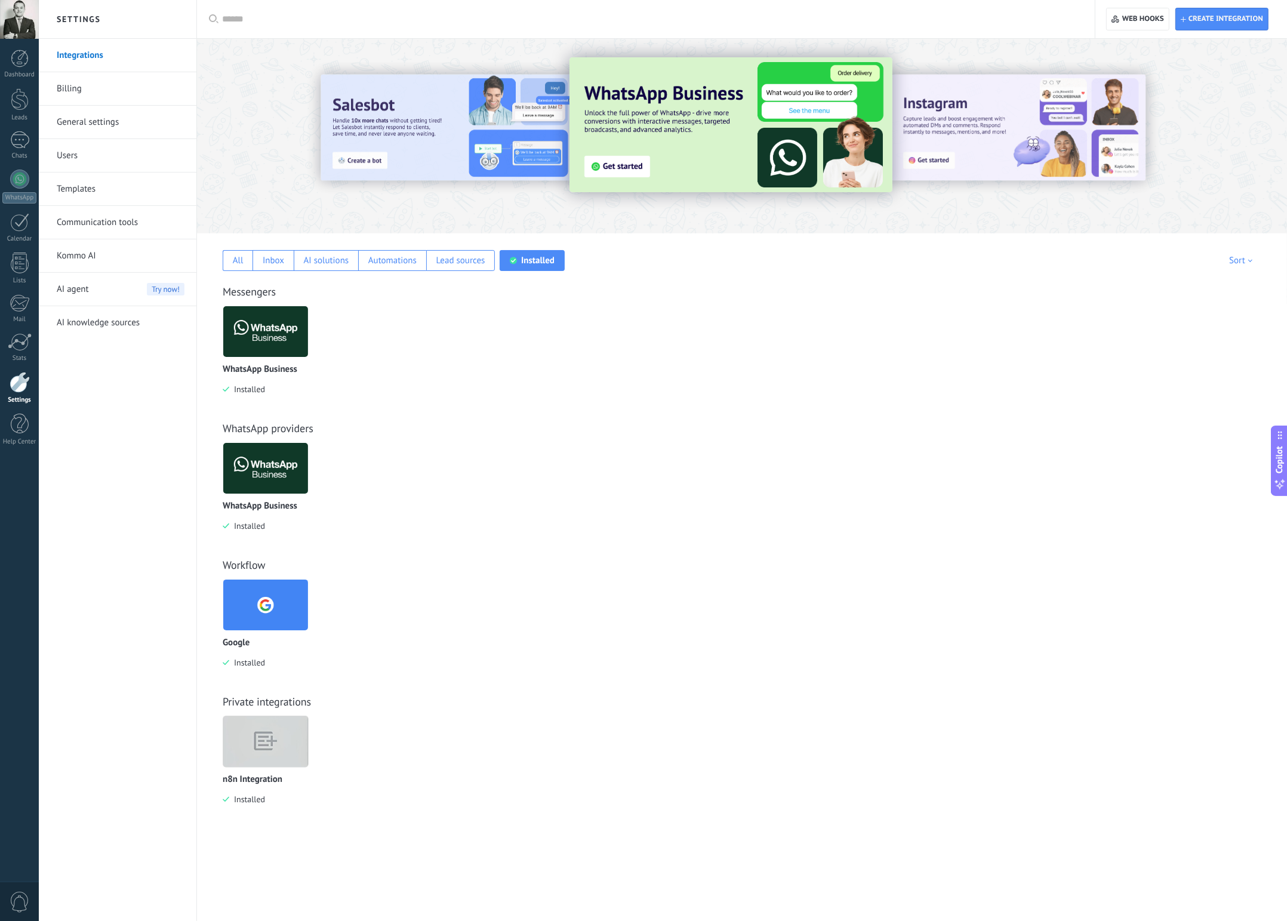
click at [253, 761] on img at bounding box center [265, 741] width 85 height 65
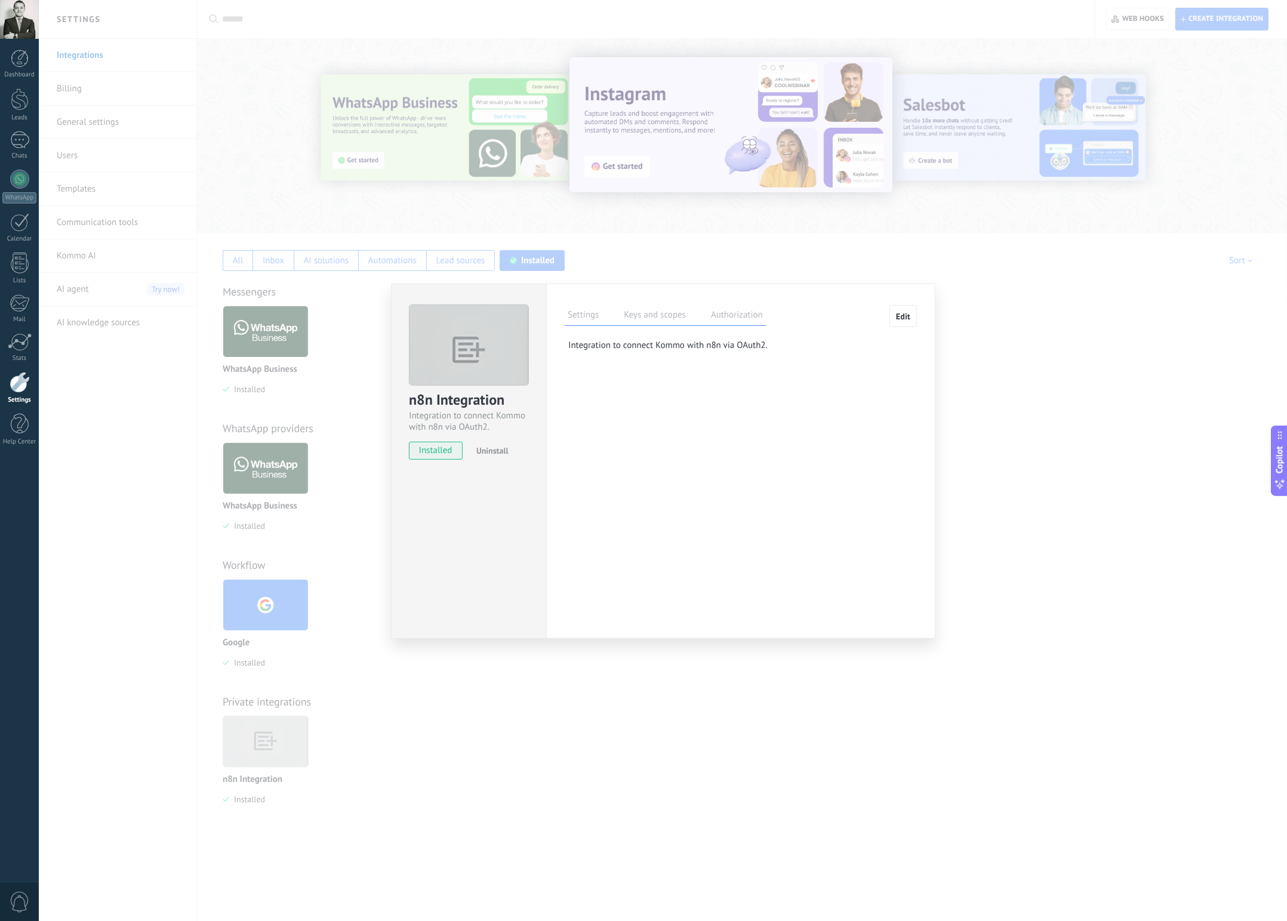
click at [432, 457] on span "installed" at bounding box center [436, 451] width 53 height 18
click at [656, 311] on label "Keys and scopes" at bounding box center [655, 316] width 68 height 17
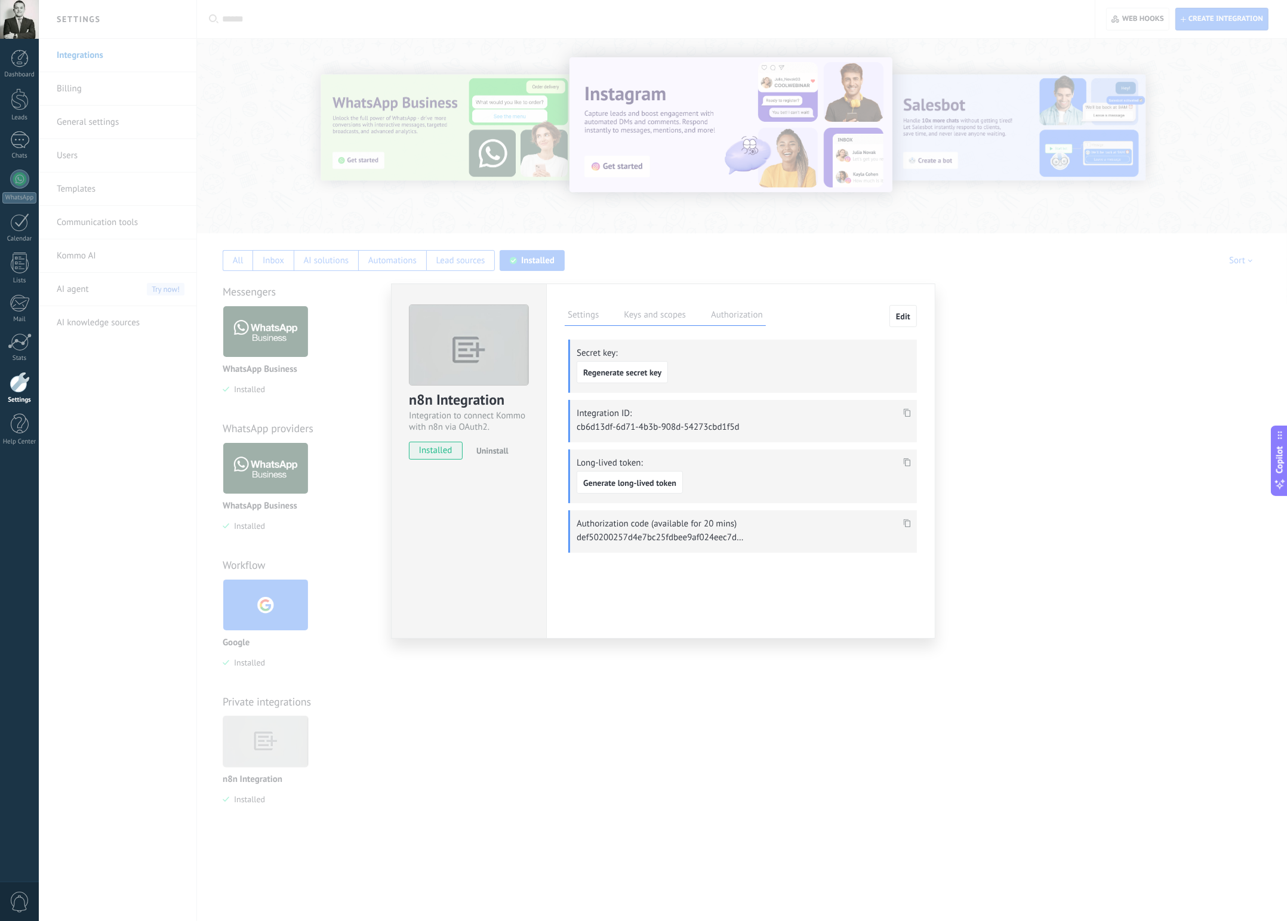
click at [743, 311] on label "Authorization" at bounding box center [737, 316] width 58 height 17
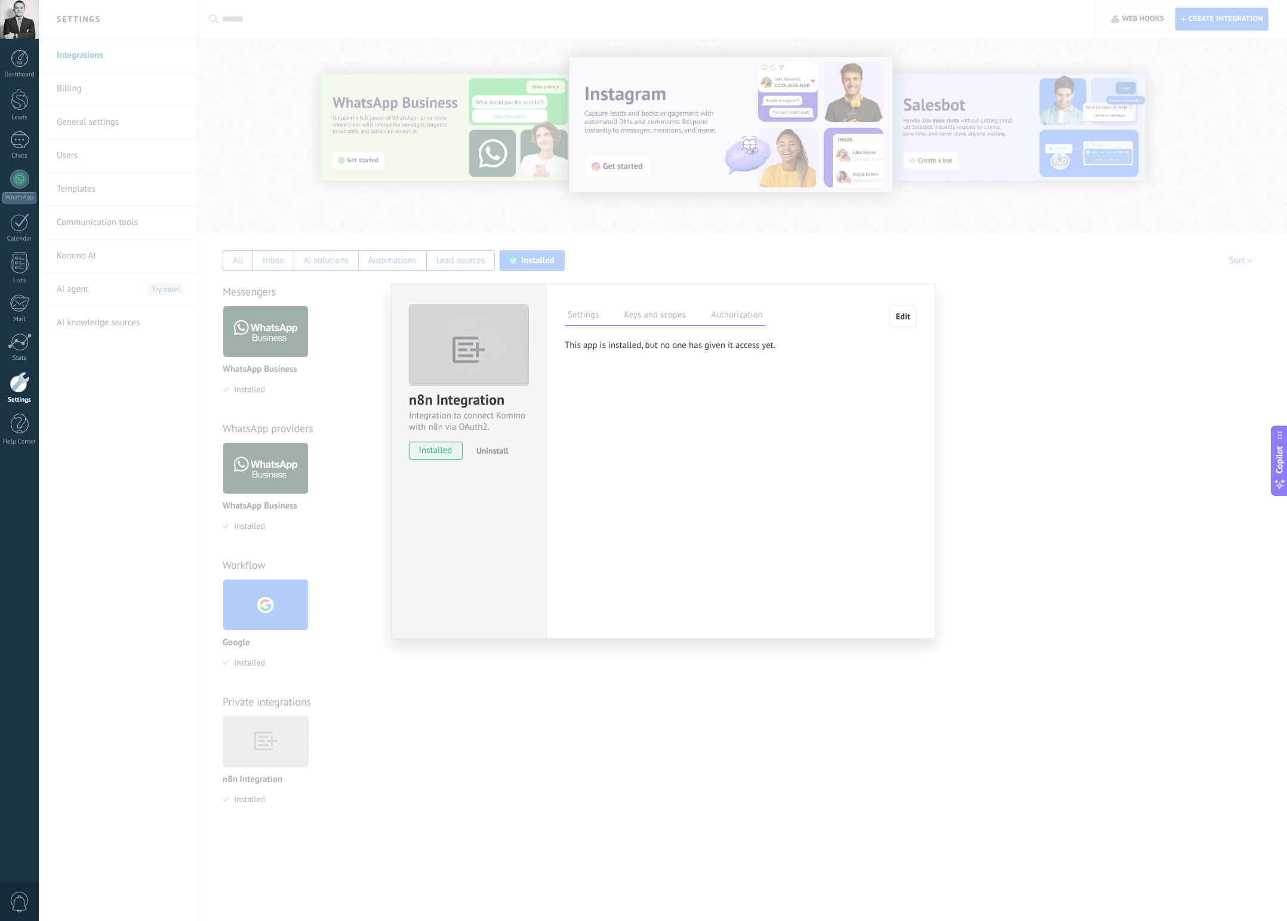
click at [904, 316] on span "Edit" at bounding box center [903, 316] width 14 height 8
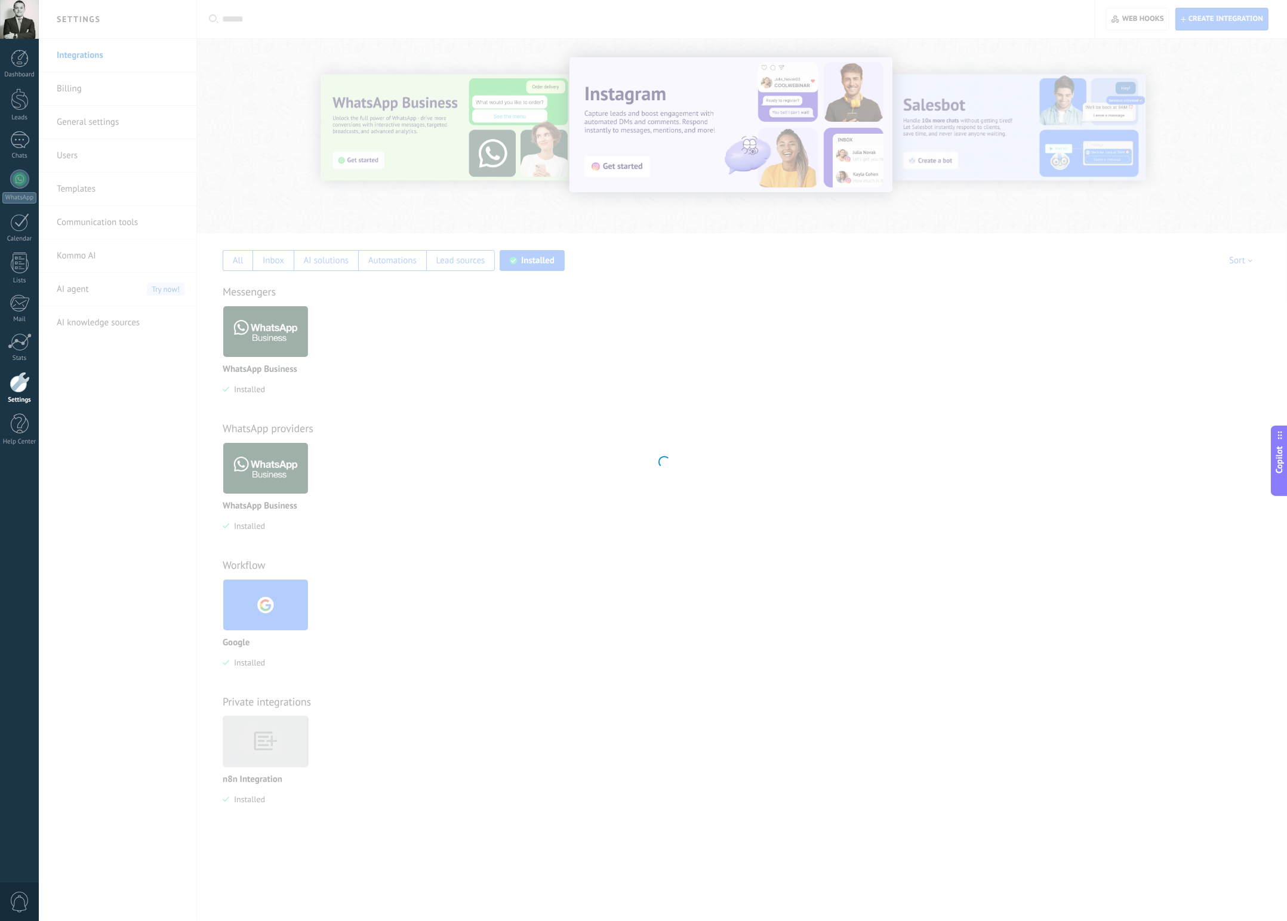
type textarea "**********"
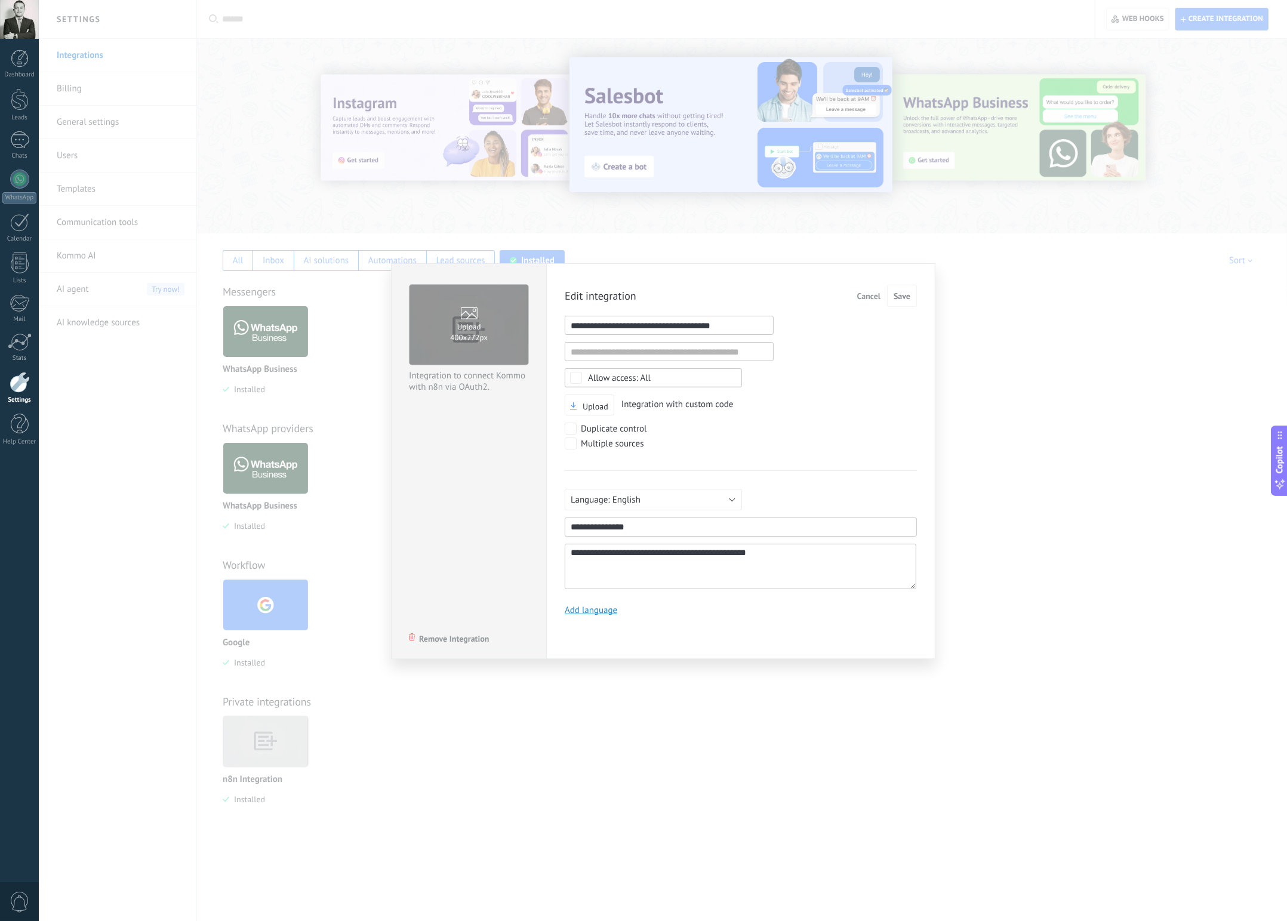
click at [753, 324] on input "1" at bounding box center [669, 325] width 209 height 19
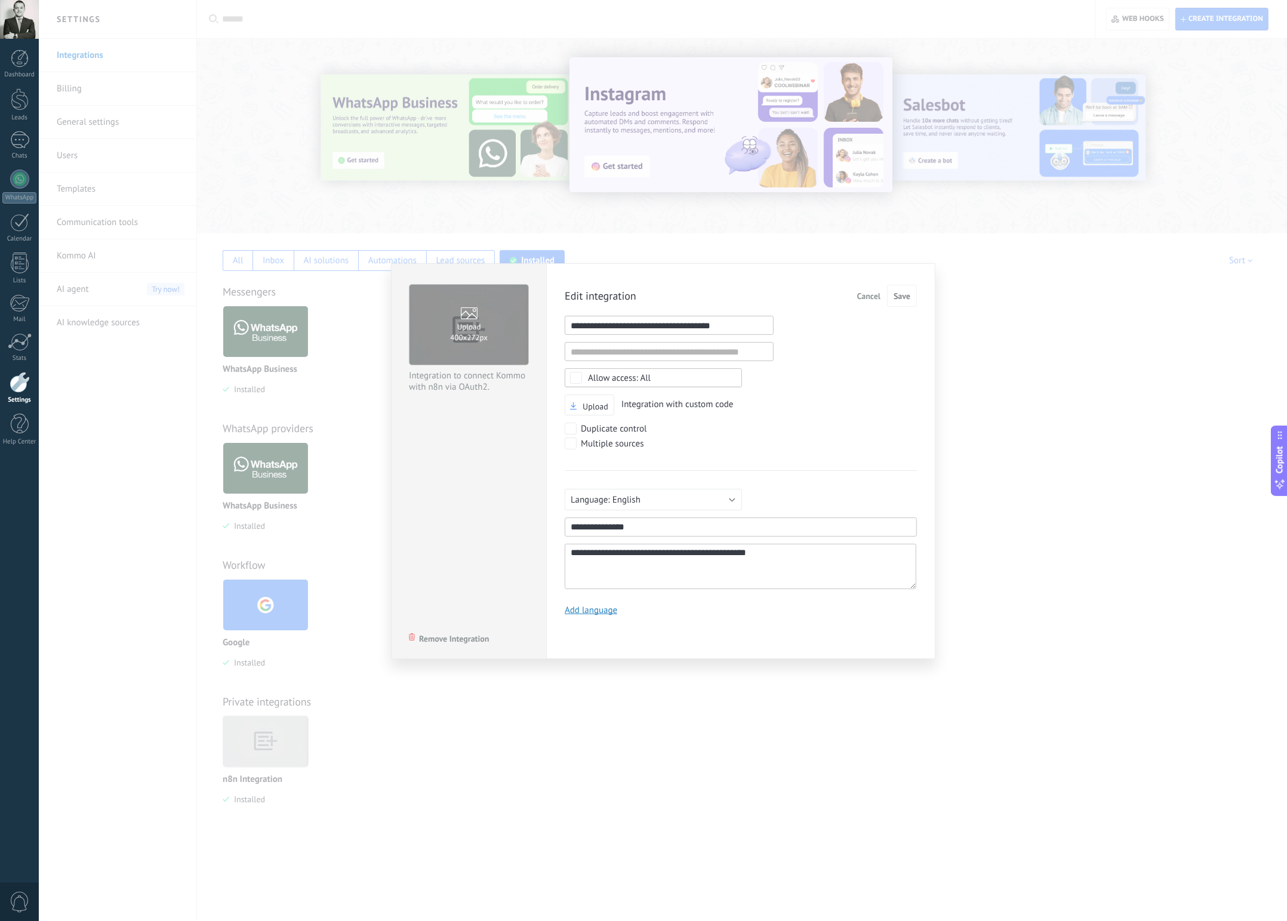
drag, startPoint x: 778, startPoint y: 350, endPoint x: 773, endPoint y: 340, distance: 11.2
click at [778, 350] on div "**********" at bounding box center [741, 455] width 352 height 340
click at [750, 328] on input "1" at bounding box center [669, 325] width 209 height 19
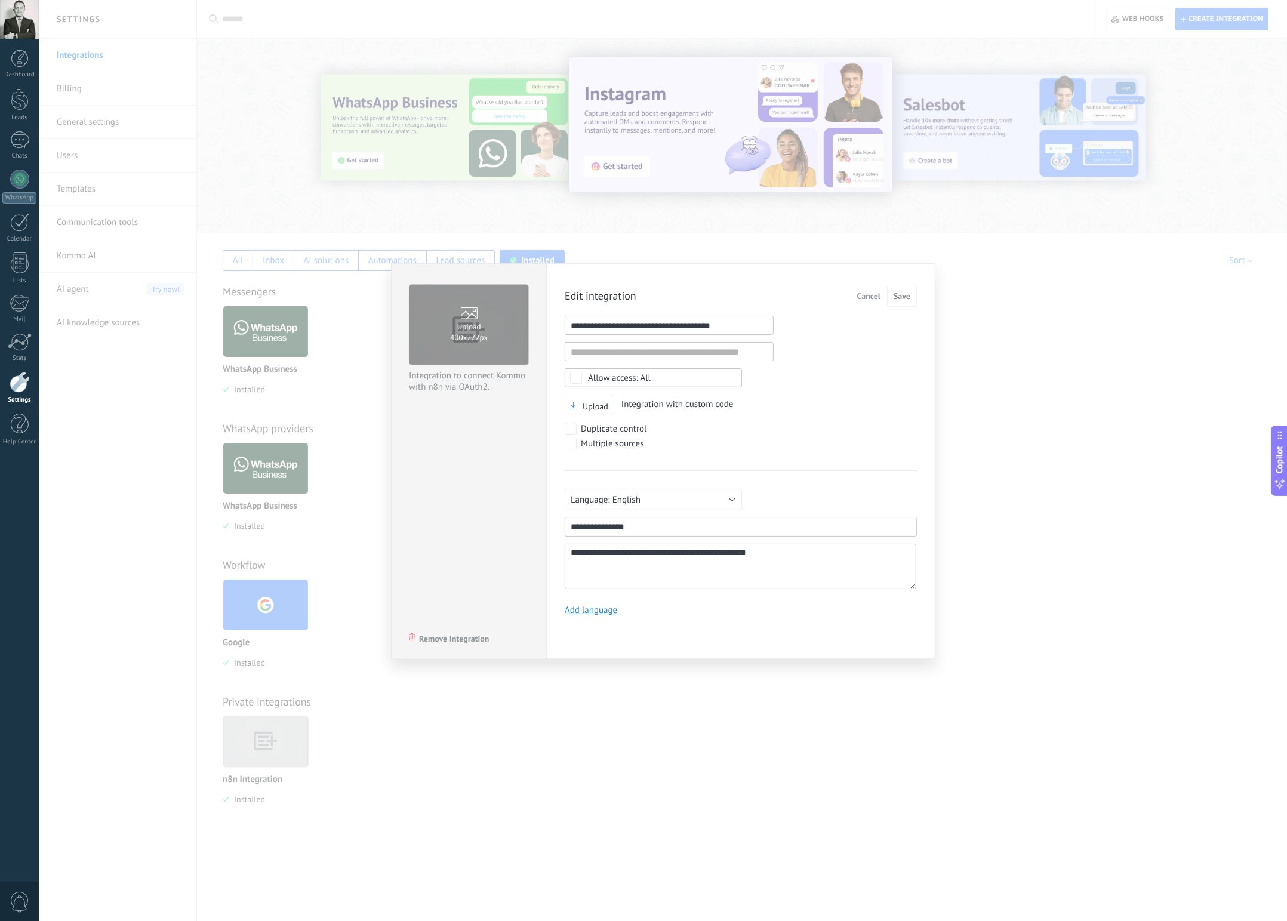
click at [750, 328] on input "1" at bounding box center [669, 325] width 209 height 19
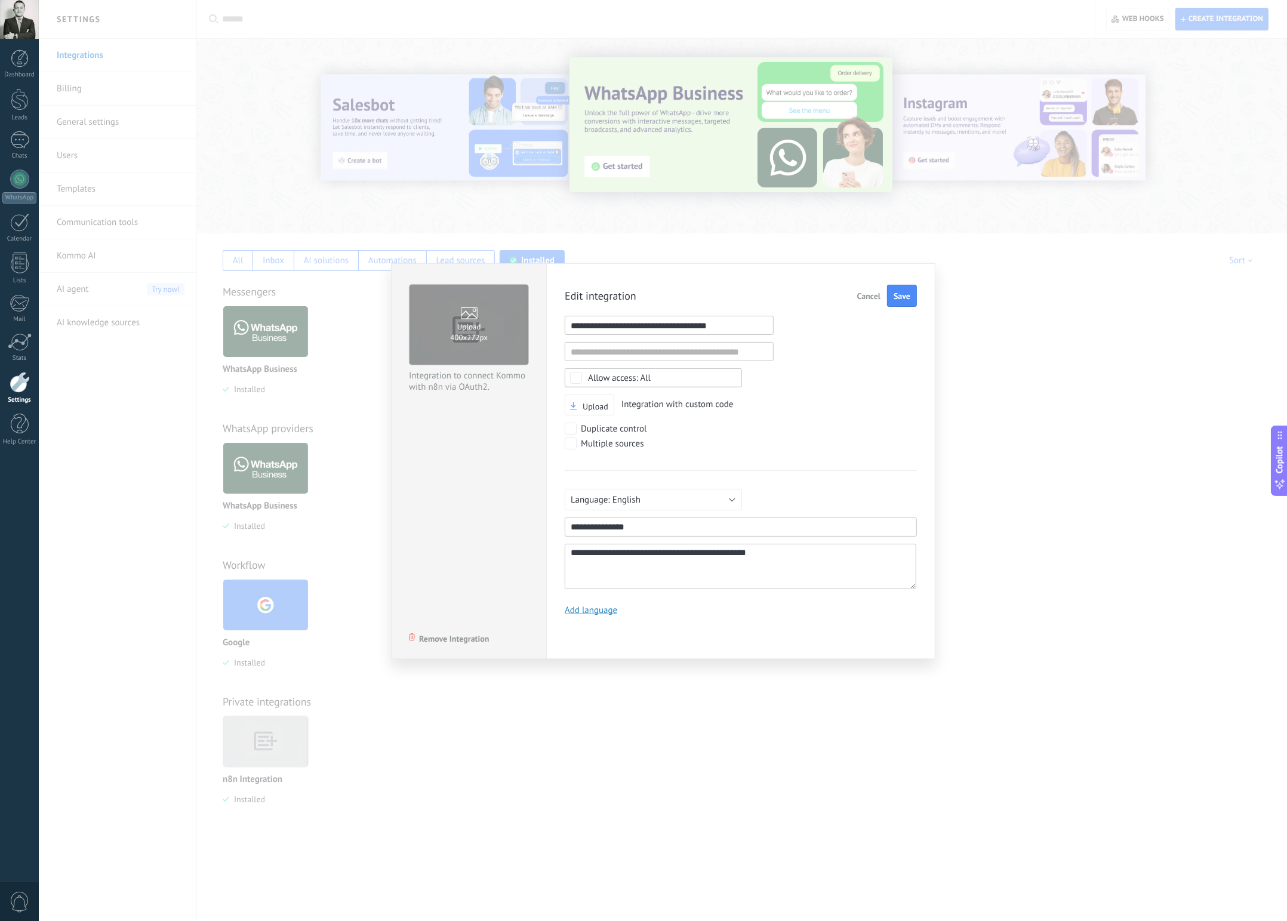
click at [755, 330] on input "1" at bounding box center [669, 325] width 209 height 19
click at [755, 329] on input "1" at bounding box center [669, 325] width 209 height 19
paste input "**********"
type input "**********"
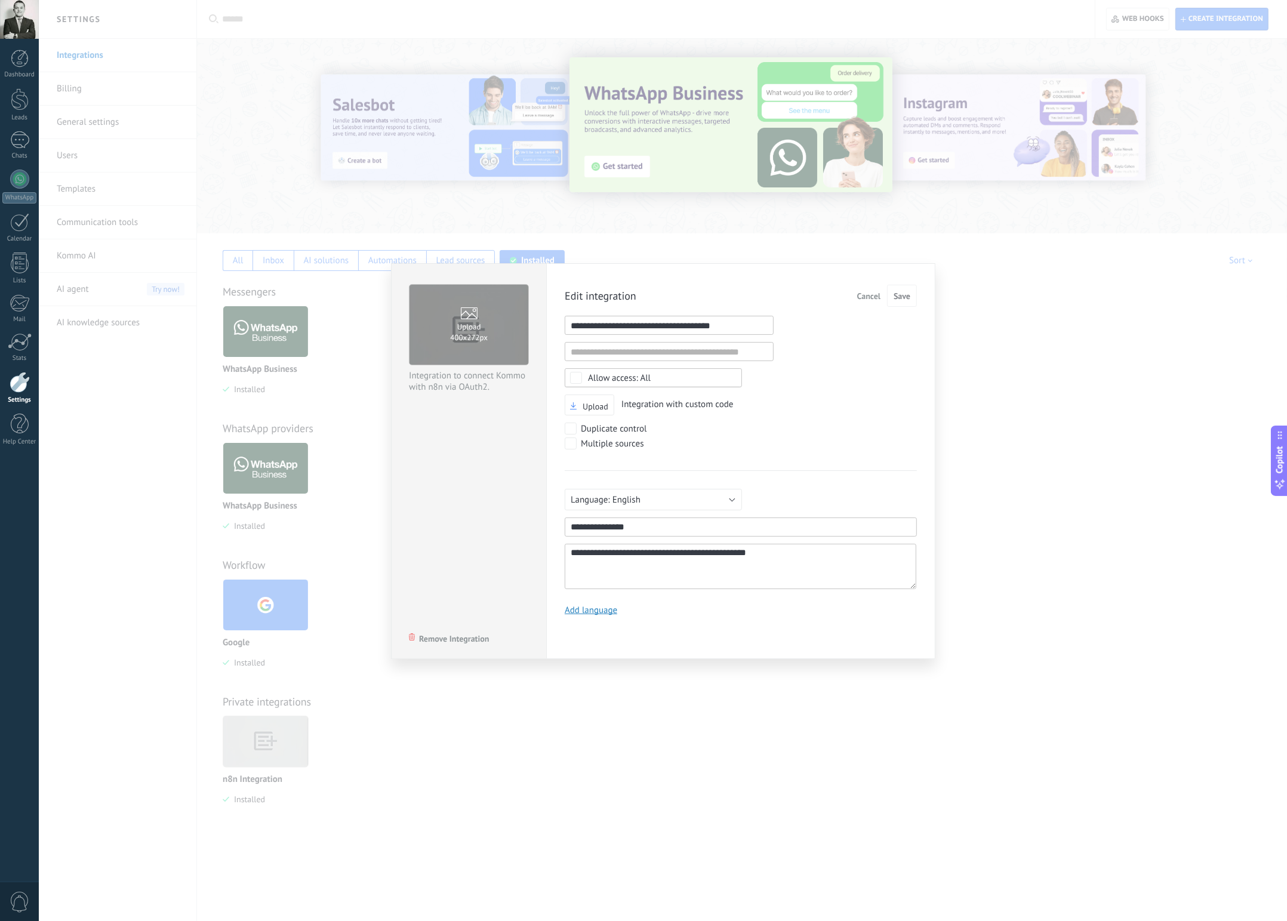
click at [603, 612] on link "Add language" at bounding box center [591, 610] width 53 height 11
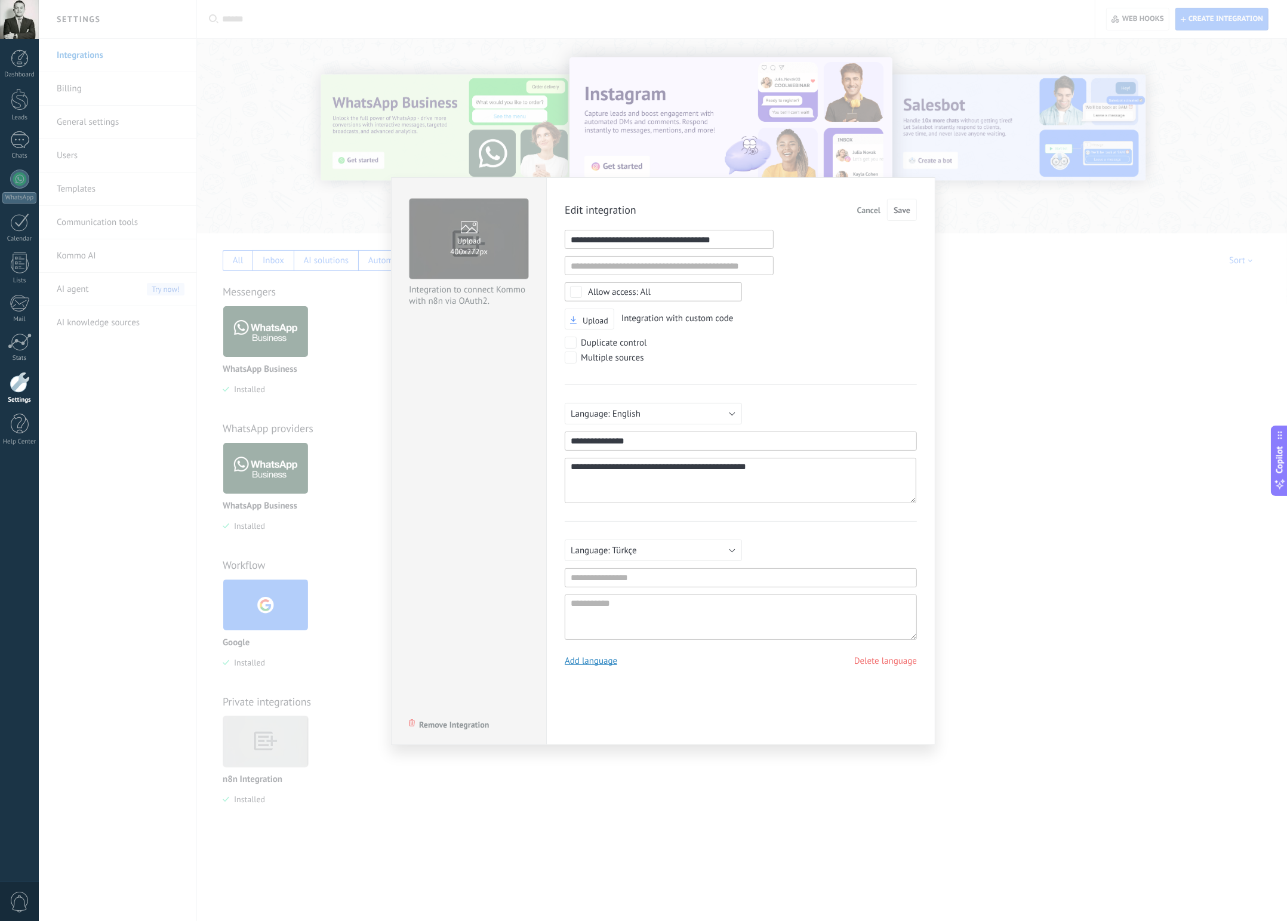
click at [885, 664] on link "Delete language" at bounding box center [885, 661] width 63 height 11
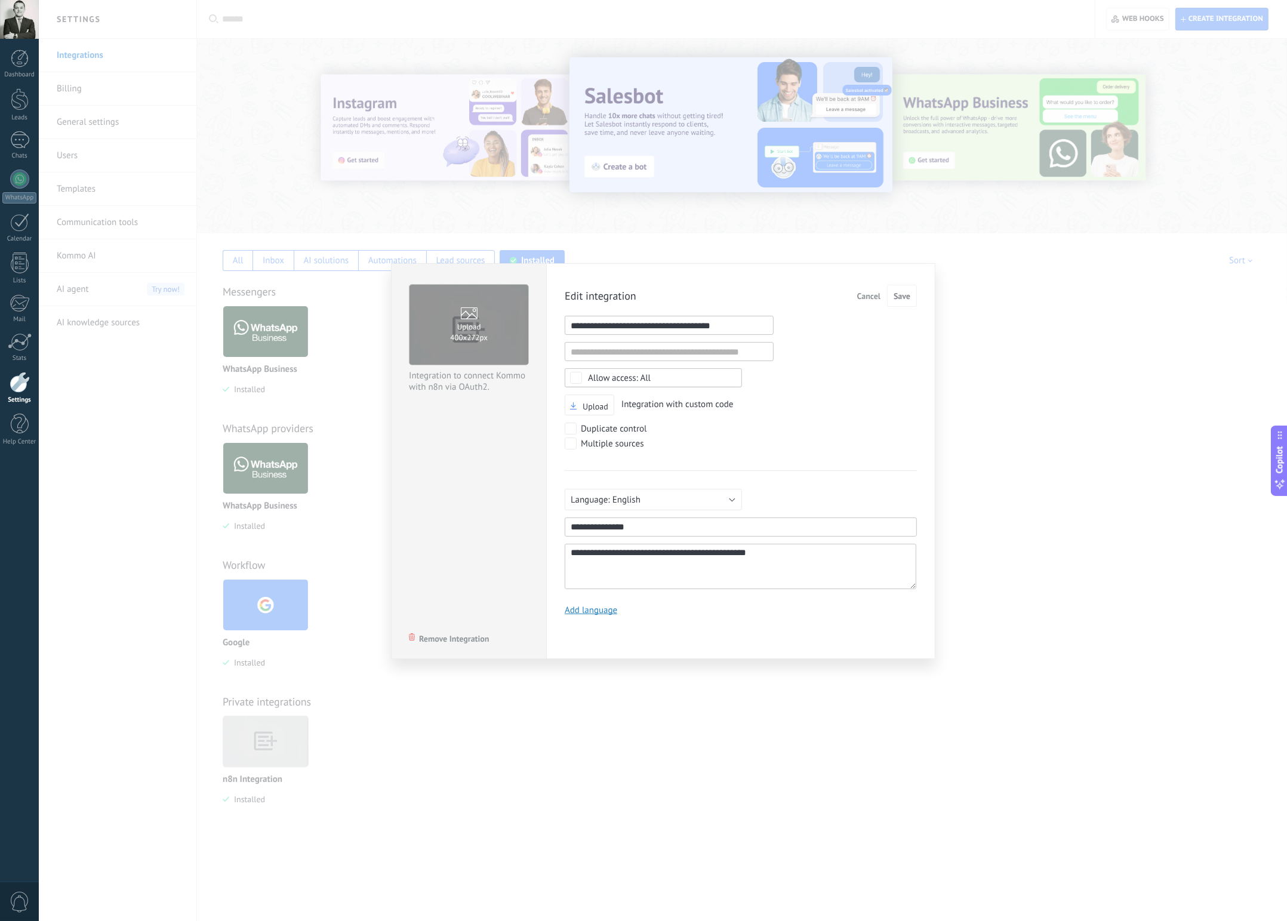
click at [870, 297] on span "Cancel" at bounding box center [868, 296] width 23 height 8
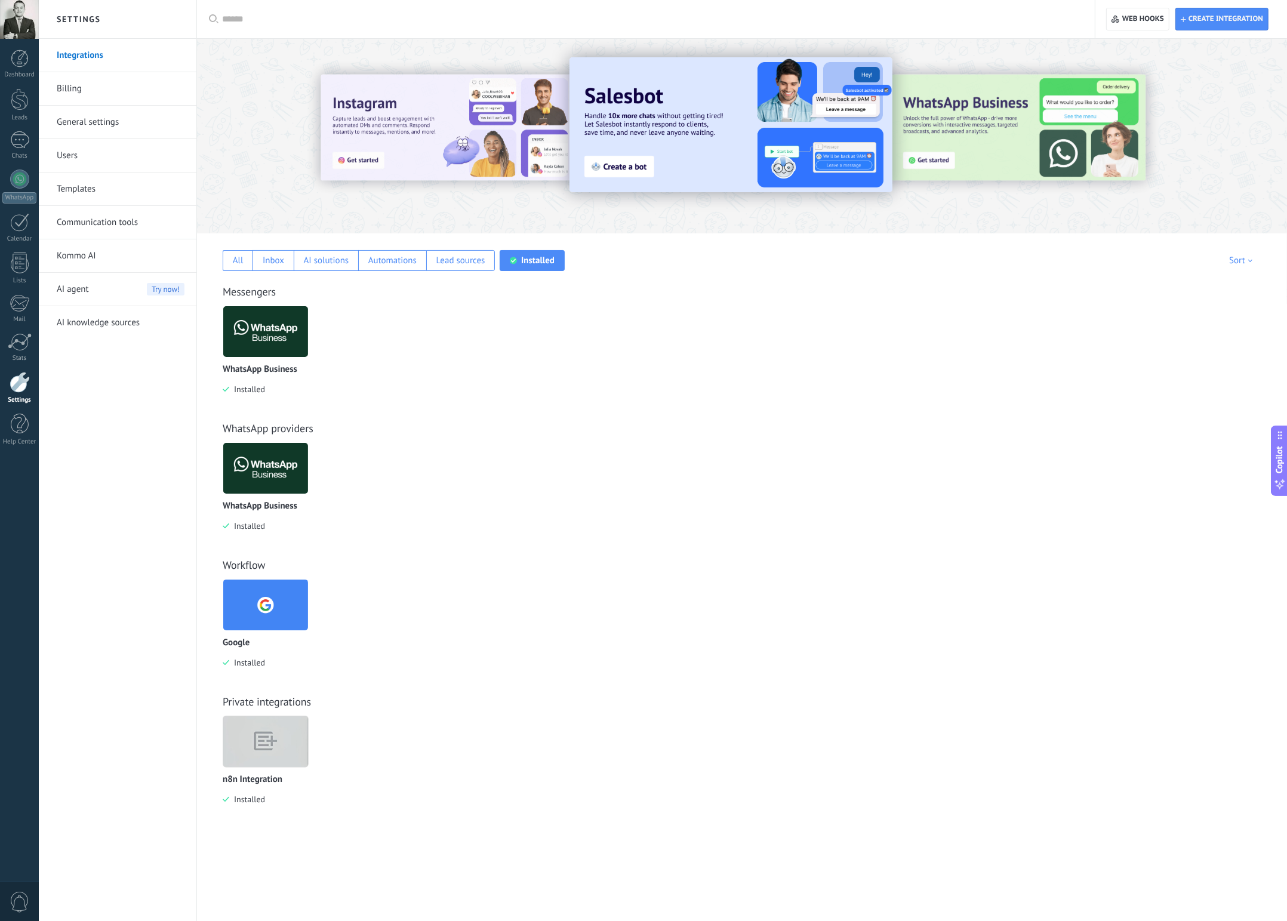
click at [271, 748] on img at bounding box center [265, 741] width 85 height 65
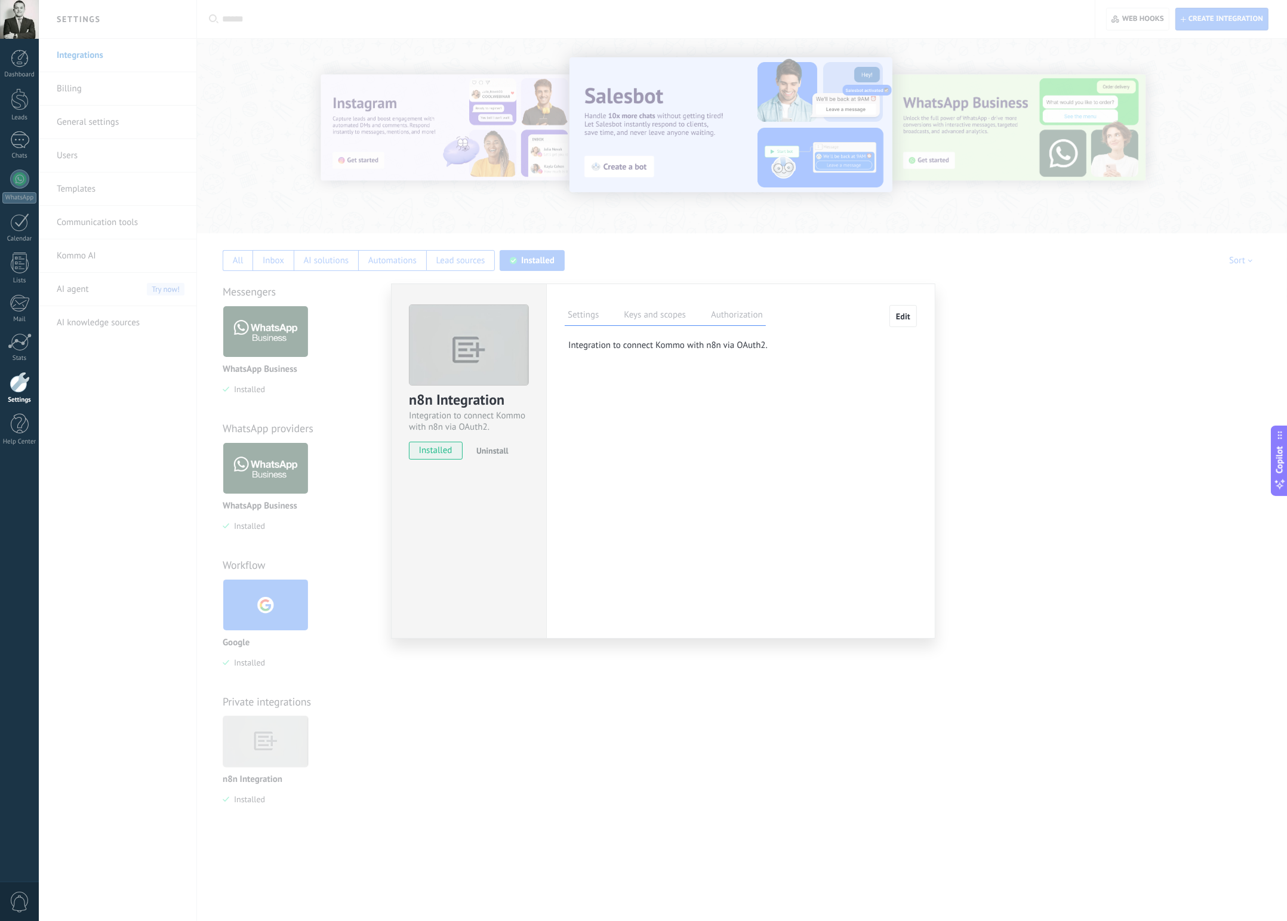
click at [667, 318] on label "Keys and scopes" at bounding box center [655, 316] width 68 height 17
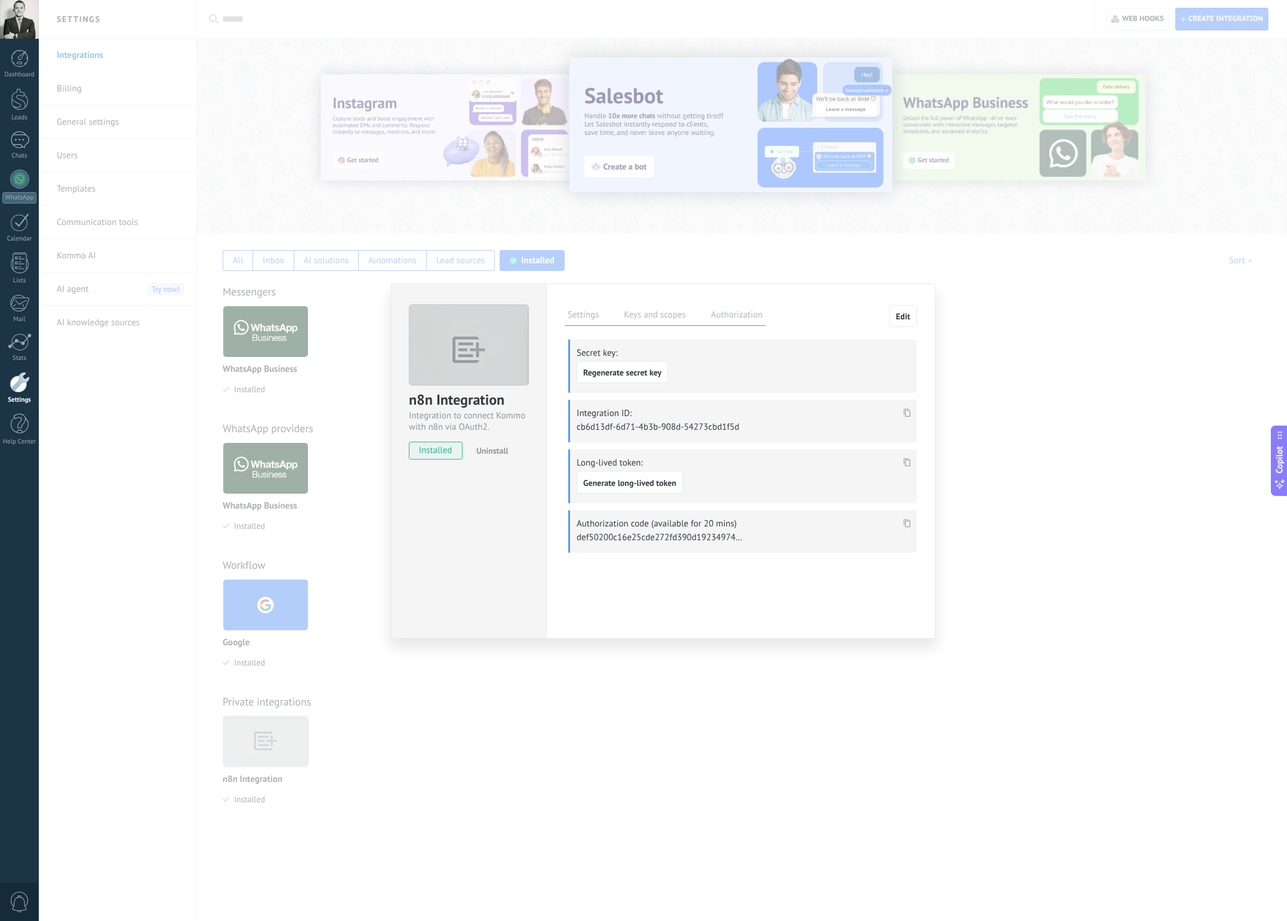
click at [910, 411] on use at bounding box center [907, 413] width 7 height 8
